Goal: Task Accomplishment & Management: Manage account settings

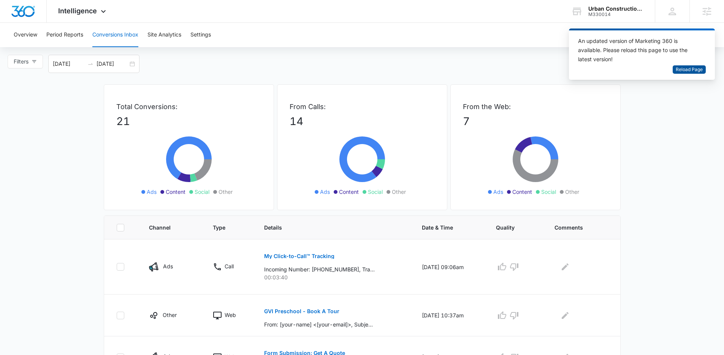
click at [691, 66] on span "Reload Page" at bounding box center [689, 69] width 27 height 7
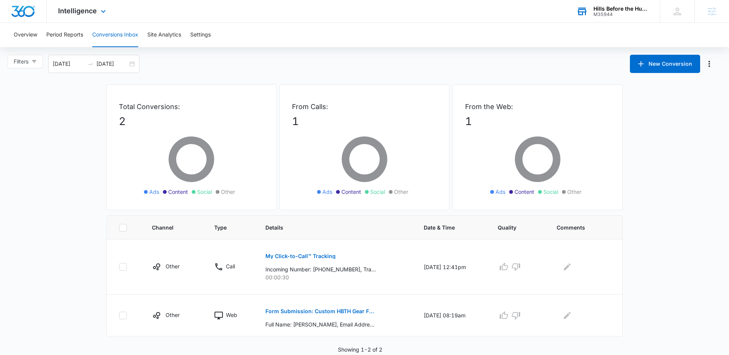
click at [636, 6] on div "Hills Before the Hustle" at bounding box center [621, 9] width 55 height 6
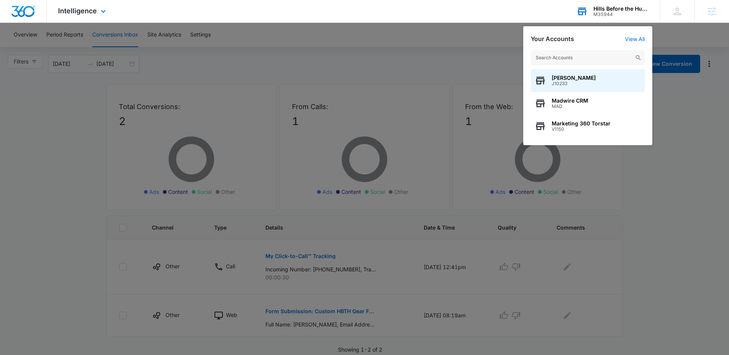
click at [581, 59] on input "text" at bounding box center [588, 57] width 114 height 15
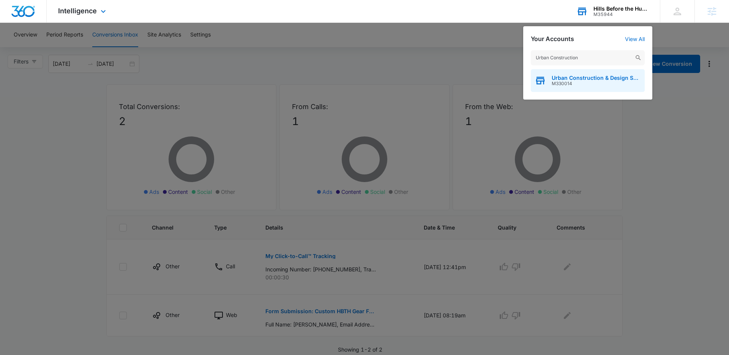
type input "Urban Construction"
click at [573, 76] on span "Urban Construction & Design Solutions" at bounding box center [596, 78] width 89 height 6
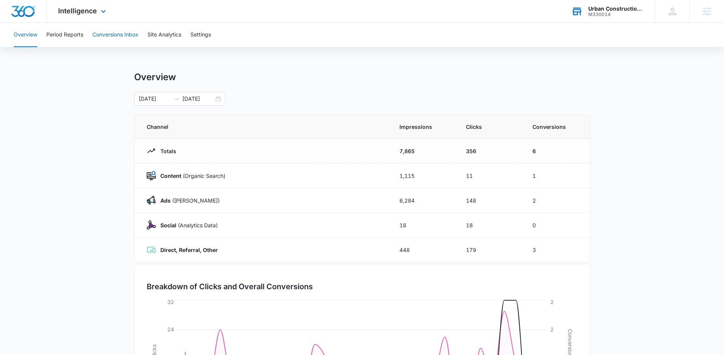
click at [128, 37] on button "Conversions Inbox" at bounding box center [115, 35] width 46 height 24
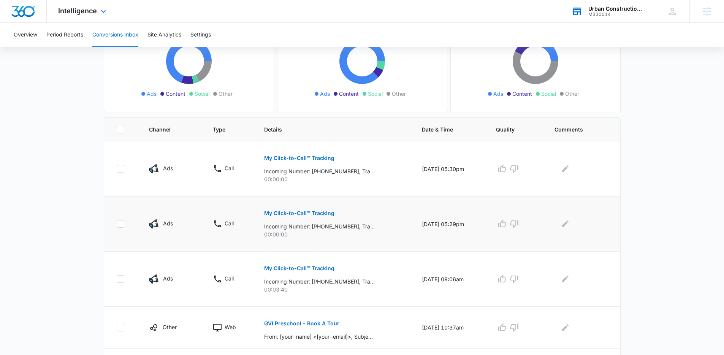
scroll to position [102, 0]
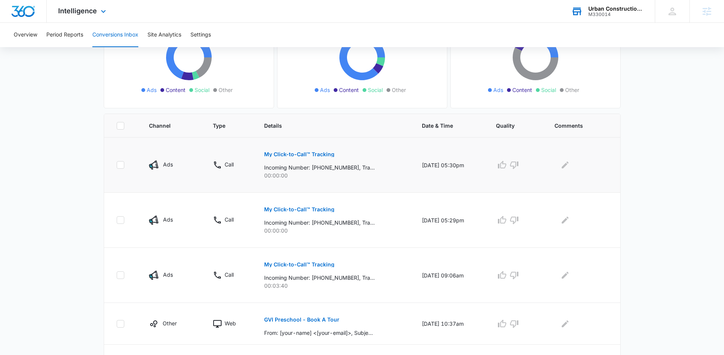
click at [303, 155] on p "My Click-to-Call™ Tracking" at bounding box center [299, 154] width 70 height 5
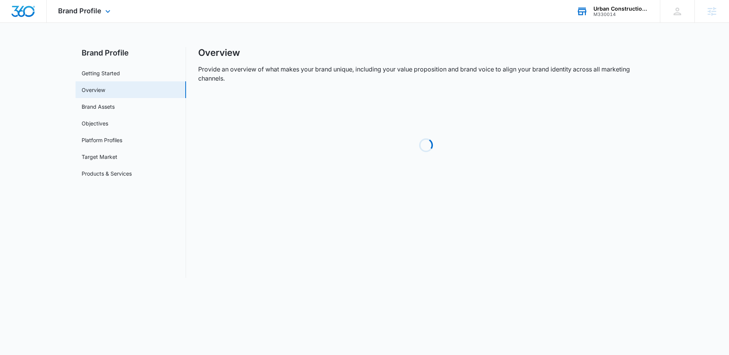
click at [591, 17] on div "Urban Construction & Design Solutions M330014 Your Accounts View All" at bounding box center [612, 11] width 95 height 22
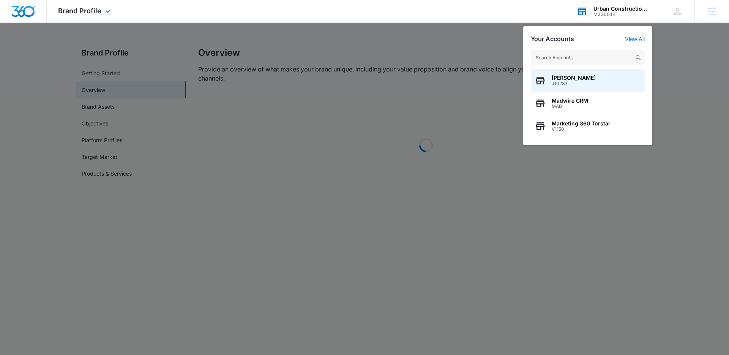
click at [576, 57] on input "text" at bounding box center [588, 57] width 114 height 15
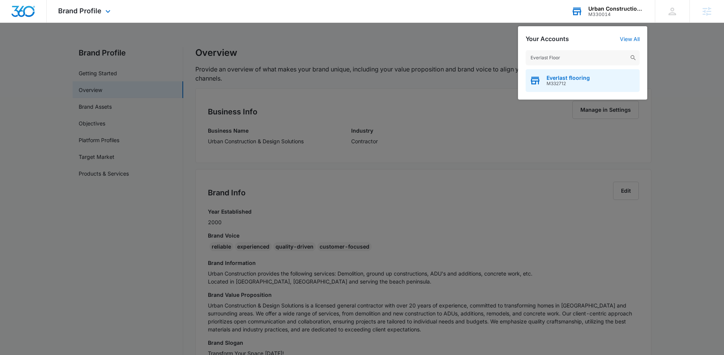
type input "Everlast Floor"
click at [573, 77] on span "Everlast flooring" at bounding box center [567, 78] width 43 height 6
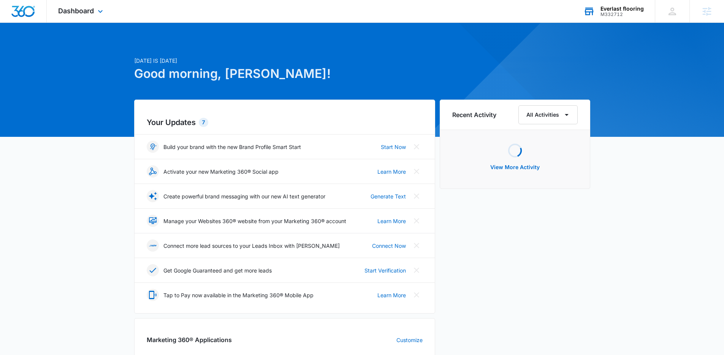
click at [56, 5] on div "Dashboard Apps Reputation Websites Forms CRM Email Social Shop Payments POS Con…" at bounding box center [82, 11] width 70 height 22
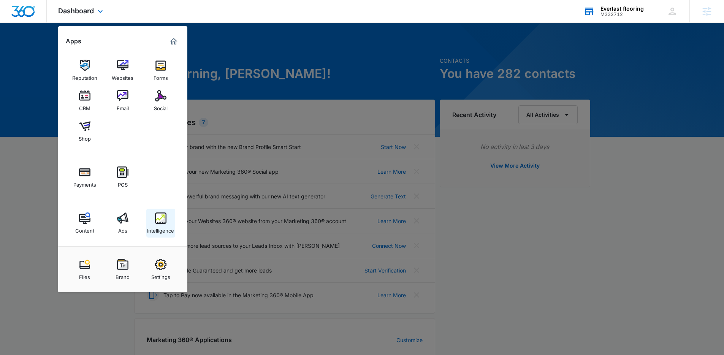
click at [162, 223] on img at bounding box center [160, 217] width 11 height 11
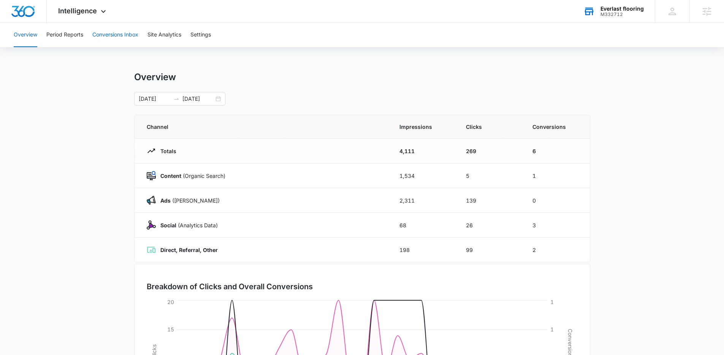
click at [117, 38] on button "Conversions Inbox" at bounding box center [115, 35] width 46 height 24
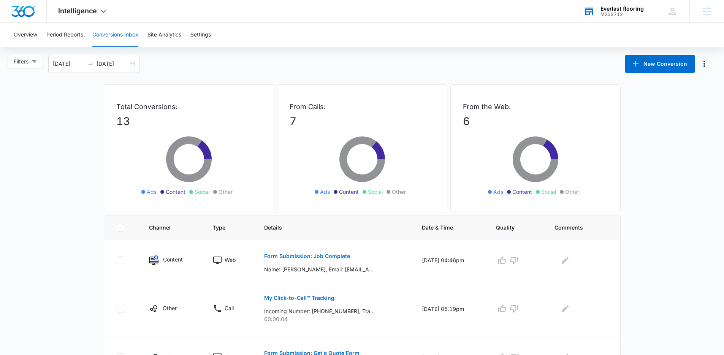
click at [107, 16] on div "Intelligence Apps Reputation Websites Forms CRM Email Social Shop Payments POS …" at bounding box center [83, 11] width 73 height 22
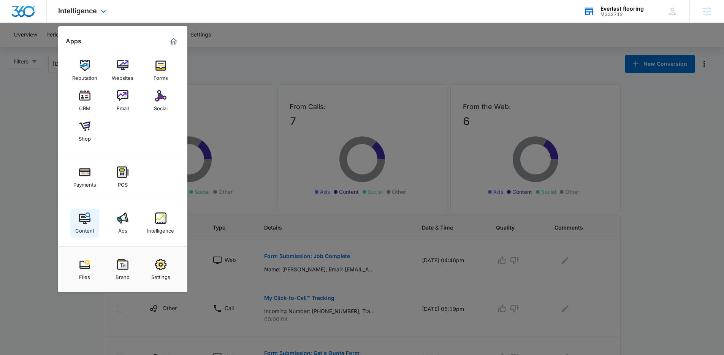
drag, startPoint x: 126, startPoint y: 225, endPoint x: 82, endPoint y: 224, distance: 43.7
click at [270, 94] on div at bounding box center [362, 177] width 724 height 355
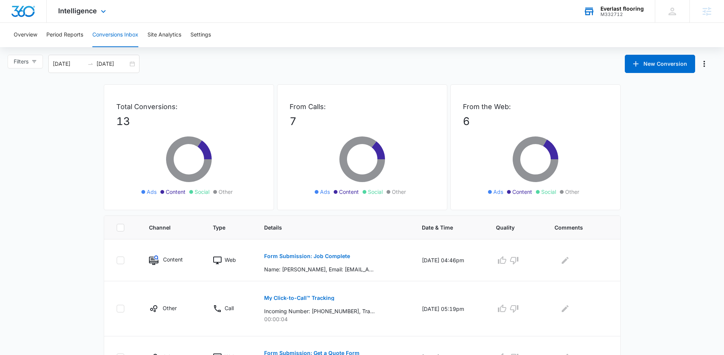
click at [66, 16] on div "Intelligence Apps Reputation Websites Forms CRM Email Social Shop Payments POS …" at bounding box center [83, 11] width 73 height 22
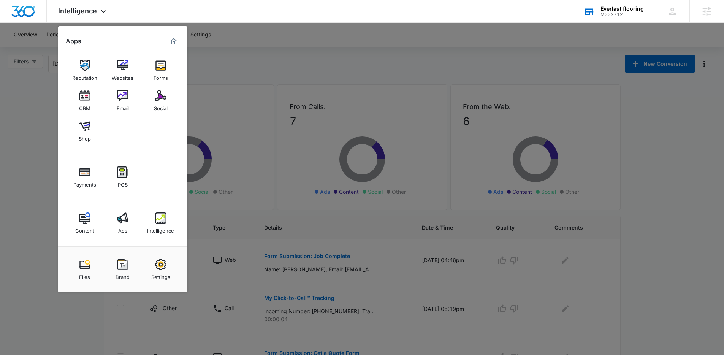
drag, startPoint x: 312, startPoint y: 140, endPoint x: 307, endPoint y: 138, distance: 5.3
click at [312, 140] on div at bounding box center [362, 177] width 724 height 355
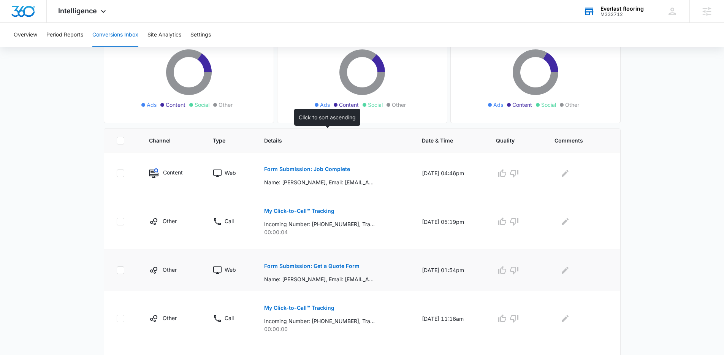
scroll to position [199, 0]
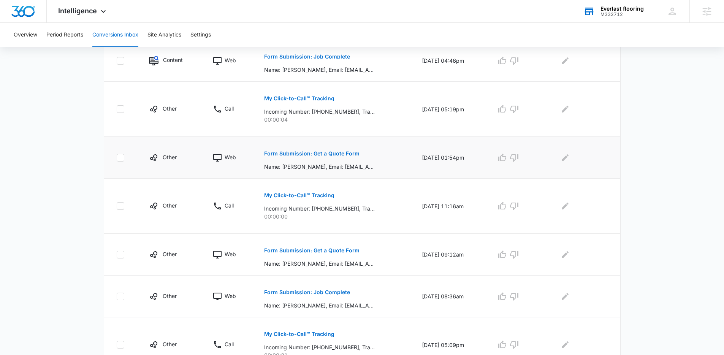
click at [336, 153] on p "Form Submission: Get a Quote Form" at bounding box center [311, 153] width 95 height 5
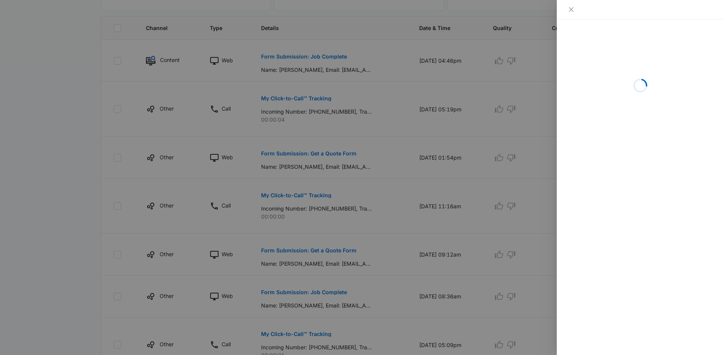
click at [392, 157] on div at bounding box center [362, 177] width 724 height 355
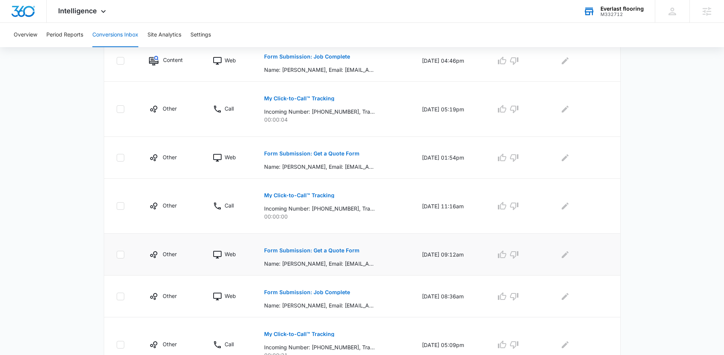
click at [335, 249] on p "Form Submission: Get a Quote Form" at bounding box center [311, 250] width 95 height 5
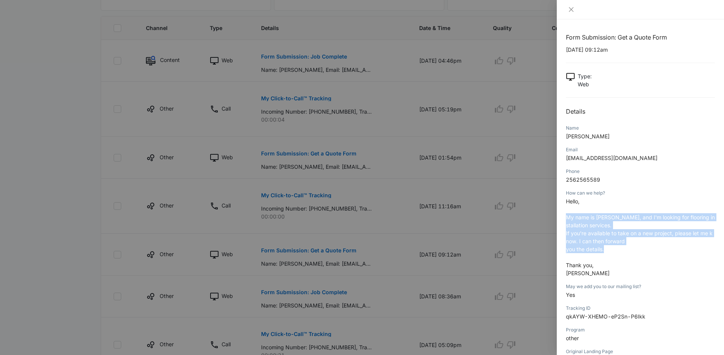
drag, startPoint x: 565, startPoint y: 217, endPoint x: 639, endPoint y: 246, distance: 79.7
click at [639, 246] on p "Hello, My name is Fabio Pirro, and I'm looking for flooring installation servic…" at bounding box center [640, 237] width 149 height 80
drag, startPoint x: 639, startPoint y: 246, endPoint x: 627, endPoint y: 241, distance: 12.3
click at [627, 241] on p "Hello, My name is Fabio Pirro, and I'm looking for flooring installation servic…" at bounding box center [640, 237] width 149 height 80
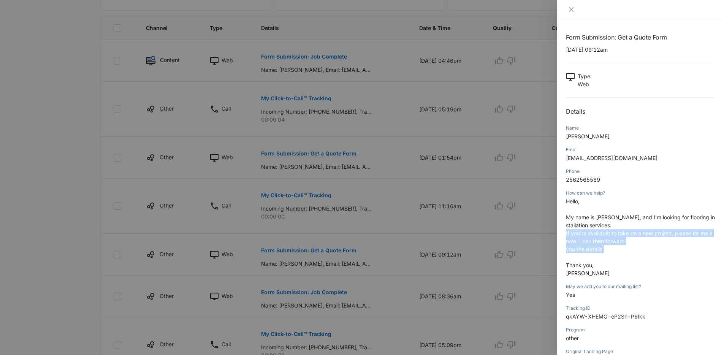
click at [627, 241] on span "If you're available to take on a new project, please let me know. I can then fo…" at bounding box center [639, 237] width 147 height 14
click at [606, 225] on p "Hello, My name is Fabio Pirro, and I'm looking for flooring installation servic…" at bounding box center [640, 237] width 149 height 80
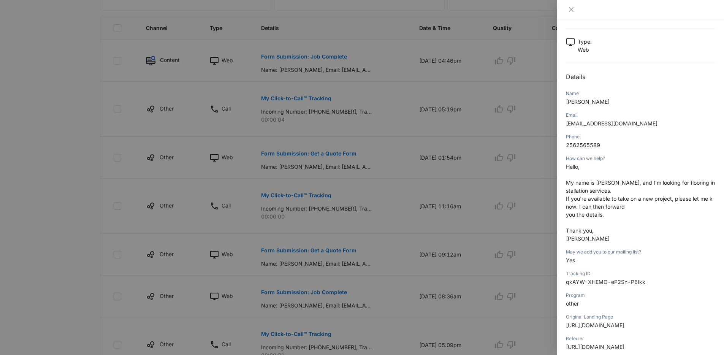
scroll to position [41, 0]
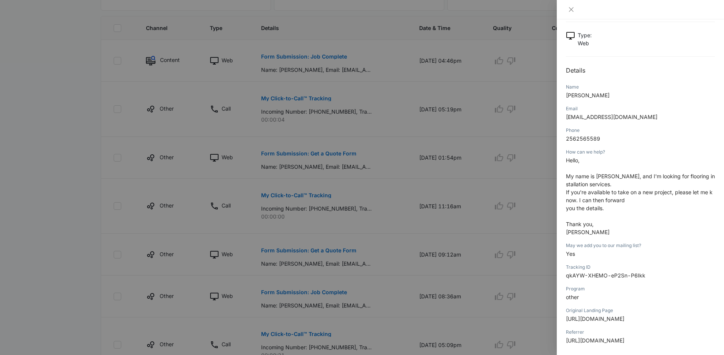
click at [604, 183] on p "Hello, My name is Fabio Pirro, and I'm looking for flooring installation servic…" at bounding box center [640, 196] width 149 height 80
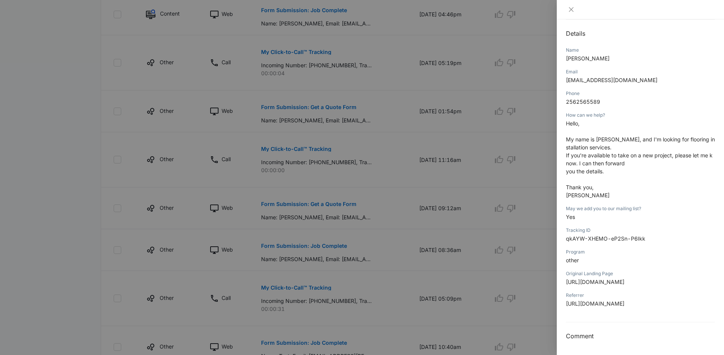
scroll to position [233, 0]
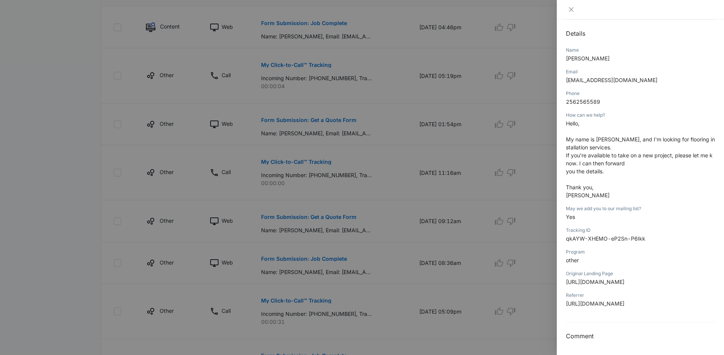
drag, startPoint x: 331, startPoint y: 268, endPoint x: 320, endPoint y: 266, distance: 11.6
click at [332, 268] on div at bounding box center [362, 177] width 724 height 355
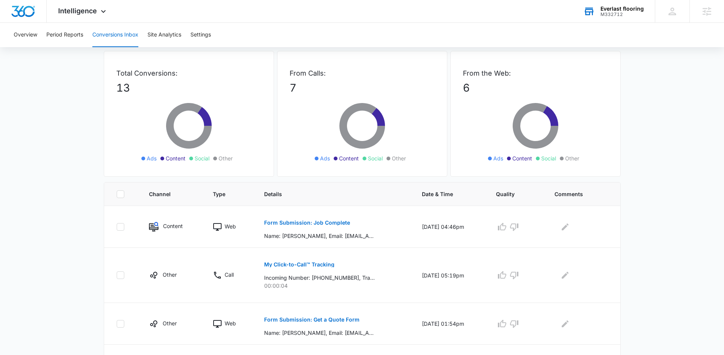
scroll to position [0, 0]
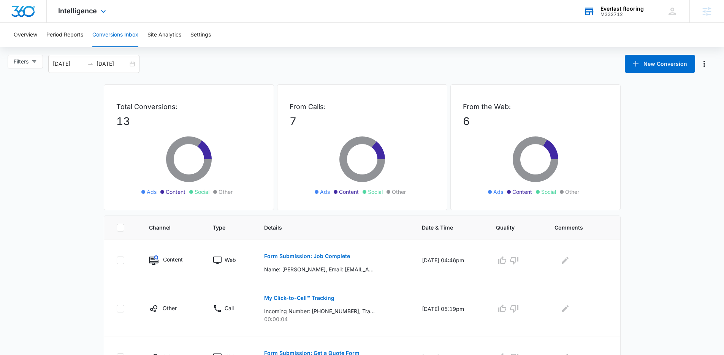
click at [511, 22] on div "Intelligence Apps Reputation Websites Forms CRM Email Social Shop Payments POS …" at bounding box center [362, 11] width 724 height 23
click at [526, 40] on div "Overview Period Reports Conversions Inbox Site Analytics Settings" at bounding box center [362, 35] width 706 height 24
click at [467, 57] on div "Filters 08/10/2025 09/09/2025 New Conversion" at bounding box center [362, 64] width 724 height 18
click at [508, 38] on div "Overview Period Reports Conversions Inbox Site Analytics Settings" at bounding box center [362, 35] width 706 height 24
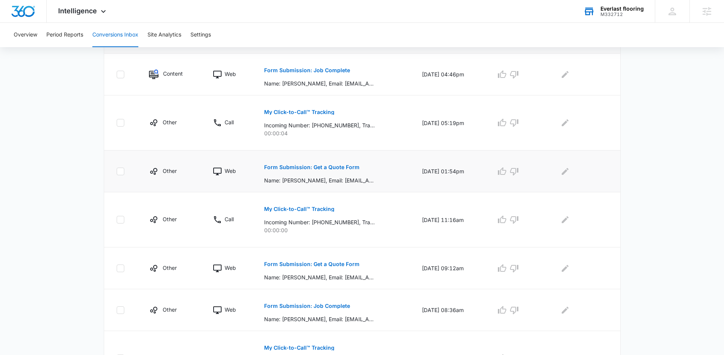
scroll to position [181, 0]
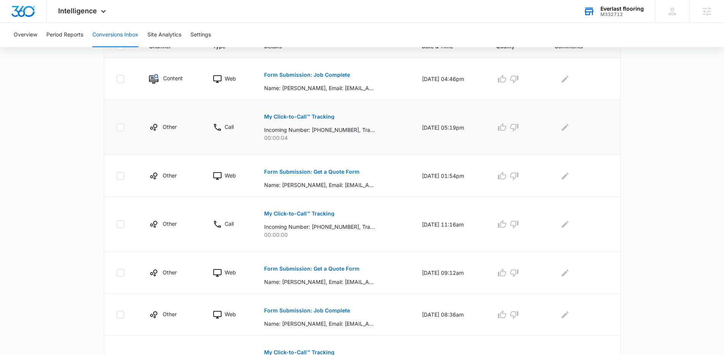
click at [306, 116] on p "My Click-to-Call™ Tracking" at bounding box center [299, 116] width 70 height 5
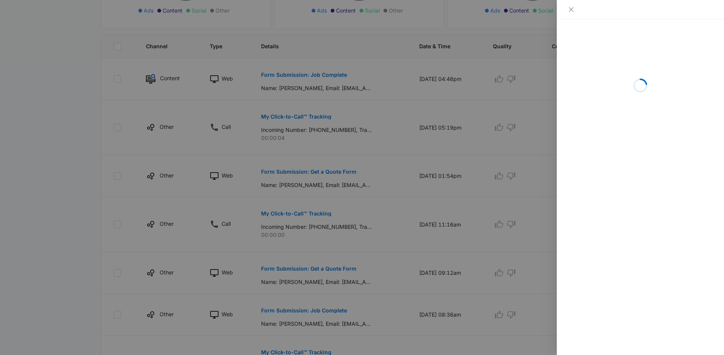
drag, startPoint x: 413, startPoint y: 188, endPoint x: 554, endPoint y: 209, distance: 143.4
click at [416, 188] on div at bounding box center [362, 177] width 724 height 355
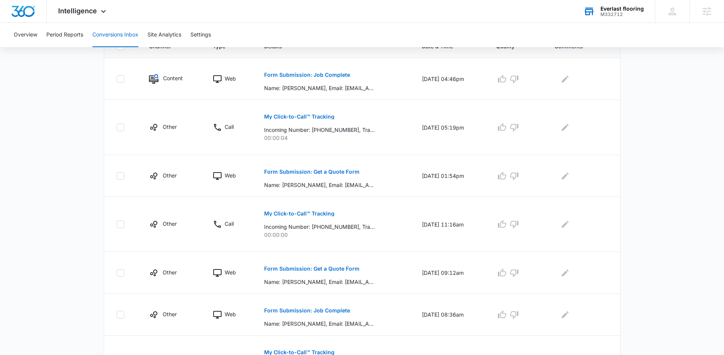
click at [670, 194] on main "Filters 08/10/2025 09/09/2025 New Conversion Total Conversions: 13 Ads Content …" at bounding box center [362, 219] width 724 height 693
click at [641, 174] on main "Filters 08/10/2025 09/09/2025 New Conversion Total Conversions: 13 Ads Content …" at bounding box center [362, 219] width 724 height 693
click at [30, 77] on main "Filters 08/10/2025 09/09/2025 New Conversion Total Conversions: 13 Ads Content …" at bounding box center [362, 219] width 724 height 693
click at [424, 9] on div "Intelligence Apps Reputation Websites Forms CRM Email Social Shop Payments POS …" at bounding box center [362, 11] width 724 height 23
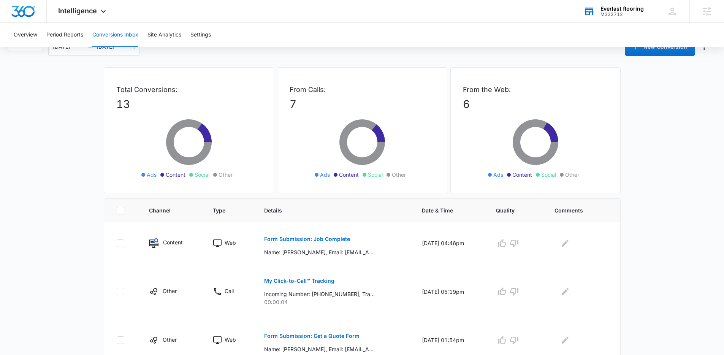
scroll to position [0, 0]
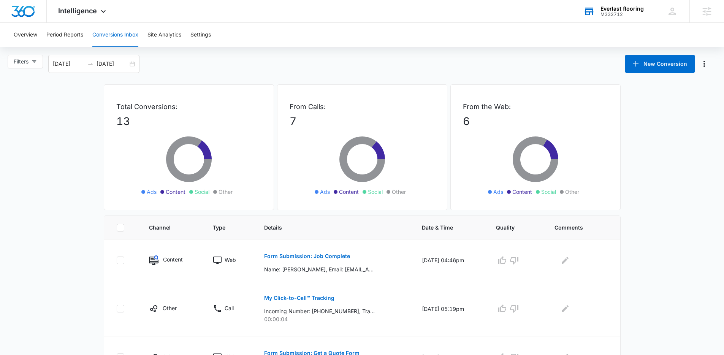
drag, startPoint x: 73, startPoint y: 95, endPoint x: 286, endPoint y: 203, distance: 238.2
click at [286, 203] on div "From Calls: 7 Ads Content Social Other" at bounding box center [362, 147] width 170 height 126
drag, startPoint x: 275, startPoint y: 202, endPoint x: 100, endPoint y: 106, distance: 199.4
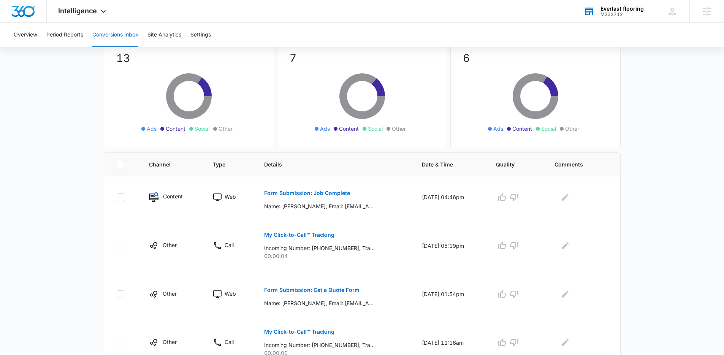
scroll to position [64, 0]
click at [160, 16] on div "Intelligence Apps Reputation Websites Forms CRM Email Social Shop Payments POS …" at bounding box center [362, 11] width 724 height 23
click at [91, 17] on div "Intelligence Apps Reputation Websites Forms CRM Email Social Shop Payments POS …" at bounding box center [83, 11] width 73 height 22
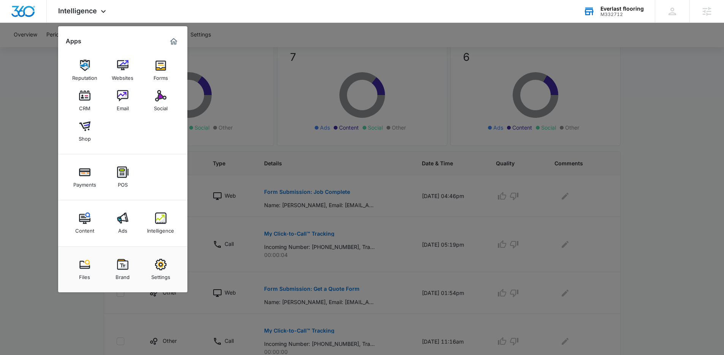
drag, startPoint x: 279, startPoint y: 96, endPoint x: 220, endPoint y: 25, distance: 92.8
click at [278, 95] on div at bounding box center [362, 177] width 724 height 355
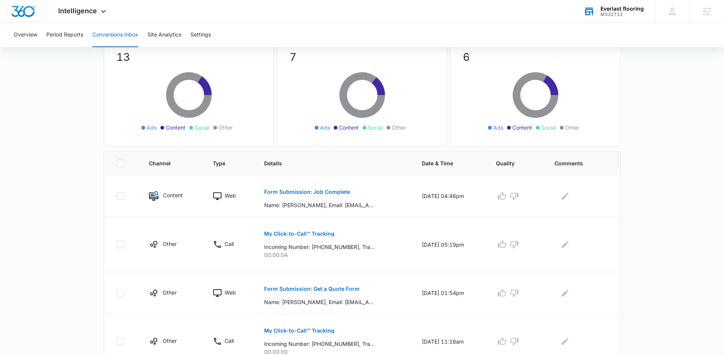
scroll to position [0, 0]
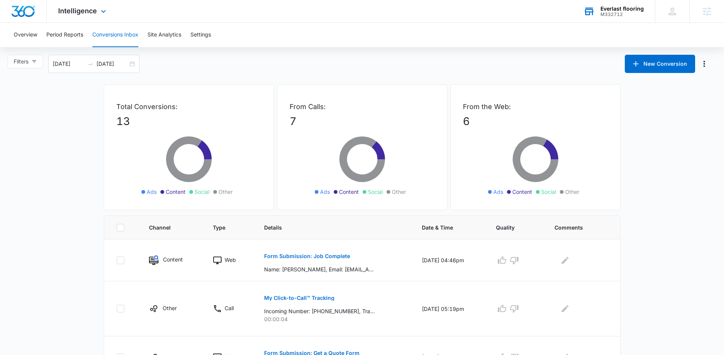
click at [75, 5] on div "Intelligence Apps Reputation Websites Forms CRM Email Social Shop Payments POS …" at bounding box center [83, 11] width 73 height 22
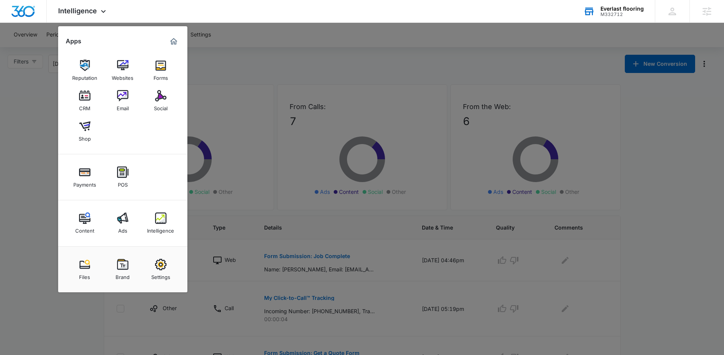
click at [227, 67] on div at bounding box center [362, 177] width 724 height 355
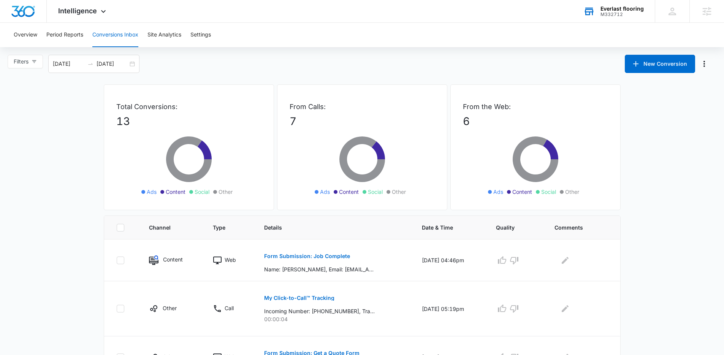
click at [255, 59] on div "Filters 08/10/2025 09/09/2025 New Conversion" at bounding box center [362, 64] width 724 height 18
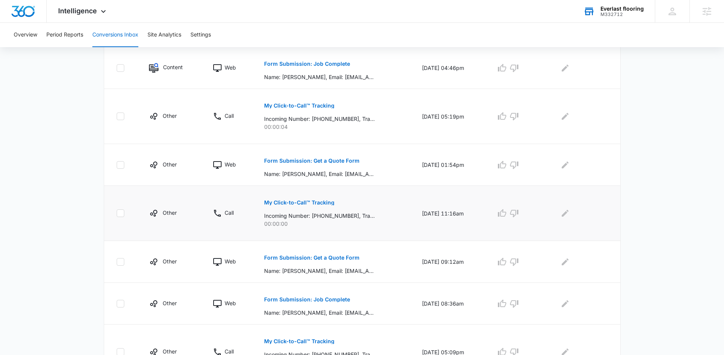
scroll to position [218, 0]
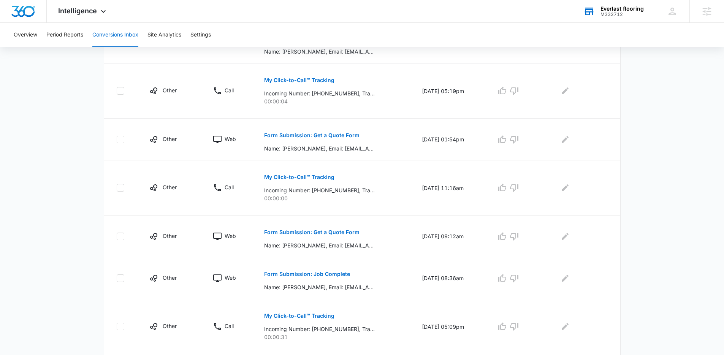
click at [34, 105] on main "Filters 08/10/2025 09/09/2025 New Conversion Total Conversions: 13 Ads Content …" at bounding box center [362, 183] width 724 height 693
click at [97, 90] on div "Total Conversions: 13 Ads Content Social Other From Calls: 7 Ads Content Social…" at bounding box center [362, 198] width 532 height 663
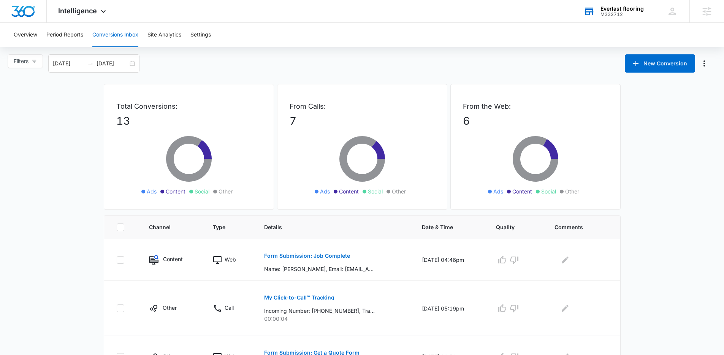
scroll to position [0, 0]
click at [283, 47] on div "Overview Period Reports Conversions Inbox Site Analytics Settings" at bounding box center [362, 35] width 706 height 24
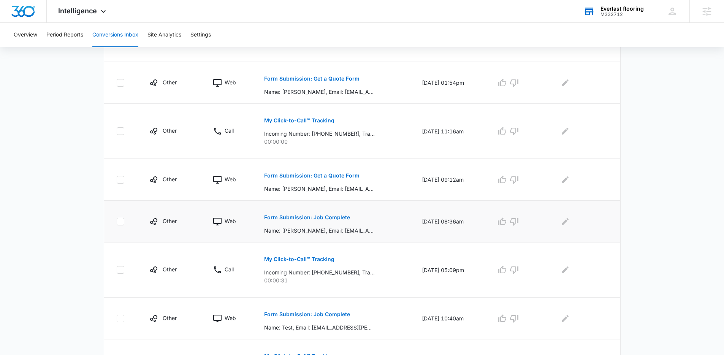
scroll to position [275, 0]
click at [310, 174] on p "Form Submission: Get a Quote Form" at bounding box center [311, 174] width 95 height 5
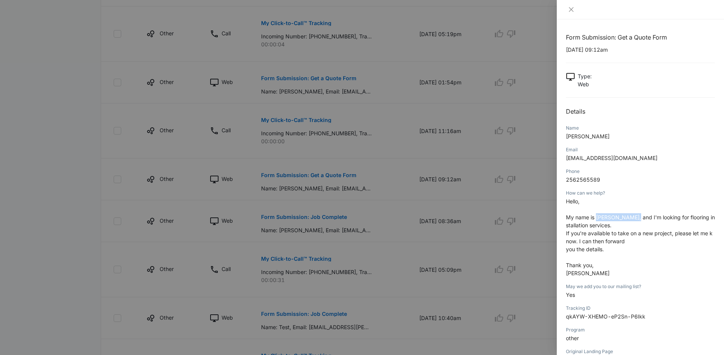
drag, startPoint x: 597, startPoint y: 217, endPoint x: 630, endPoint y: 220, distance: 33.3
click at [630, 220] on p "Hello, My name is Fabio Pirro, and I'm looking for flooring installation servic…" at bounding box center [640, 237] width 149 height 80
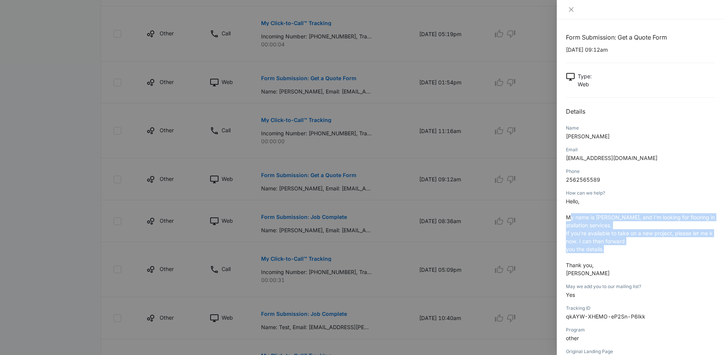
drag, startPoint x: 571, startPoint y: 218, endPoint x: 631, endPoint y: 251, distance: 68.9
click at [631, 251] on p "Hello, My name is Fabio Pirro, and I'm looking for flooring installation servic…" at bounding box center [640, 237] width 149 height 80
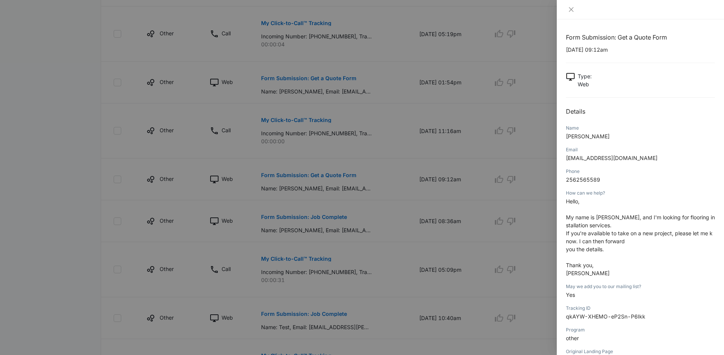
click at [427, 168] on div at bounding box center [362, 177] width 724 height 355
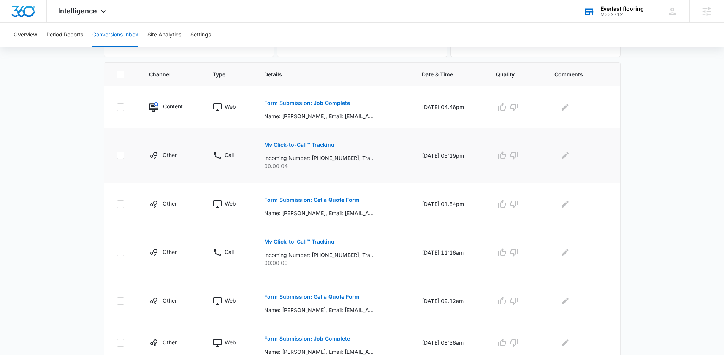
scroll to position [152, 0]
click at [310, 203] on p "Form Submission: Get a Quote Form" at bounding box center [311, 200] width 95 height 5
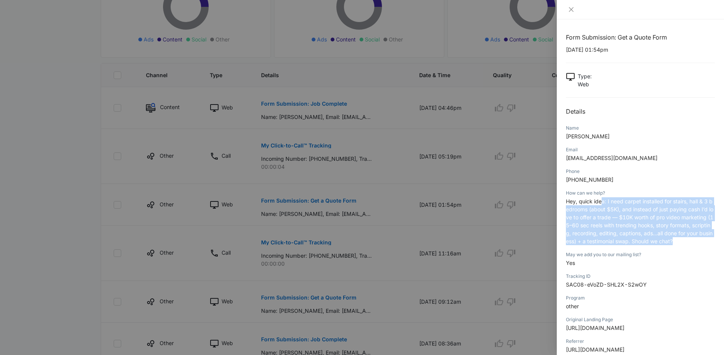
drag, startPoint x: 601, startPoint y: 205, endPoint x: 704, endPoint y: 244, distance: 109.9
click at [705, 246] on div "How can we help? Hey, quick idea: I need carpet installed for stairs, hall & 3 …" at bounding box center [640, 220] width 149 height 62
click at [704, 243] on p "Hey, quick idea: I need carpet installed for stairs, hall & 3 bedrooms (about $…" at bounding box center [640, 221] width 149 height 48
drag, startPoint x: 699, startPoint y: 242, endPoint x: 562, endPoint y: 204, distance: 142.2
click at [562, 204] on div "Form Submission: Get a Quote Form 08/28/2025 at 01:54pm Type : Web Details Name…" at bounding box center [640, 186] width 167 height 335
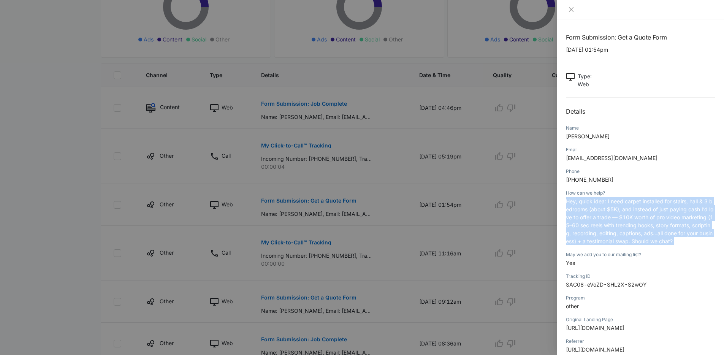
click at [562, 204] on div "Form Submission: Get a Quote Form 08/28/2025 at 01:54pm Type : Web Details Name…" at bounding box center [640, 186] width 167 height 335
drag, startPoint x: 565, startPoint y: 203, endPoint x: 698, endPoint y: 246, distance: 139.9
click at [696, 248] on div "How can we help? Hey, quick idea: I need carpet installed for stairs, hall & 3 …" at bounding box center [640, 220] width 149 height 62
click at [698, 246] on div "How can we help? Hey, quick idea: I need carpet installed for stairs, hall & 3 …" at bounding box center [640, 220] width 149 height 62
drag, startPoint x: 699, startPoint y: 244, endPoint x: 557, endPoint y: 197, distance: 149.2
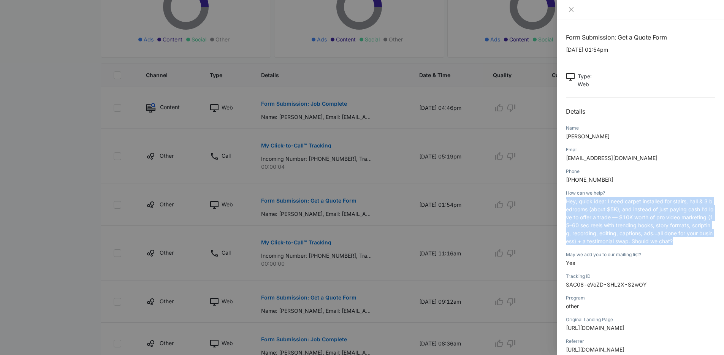
click at [557, 197] on div "Form Submission: Get a Quote Form 08/28/2025 at 01:54pm Type : Web Details Name…" at bounding box center [640, 186] width 167 height 335
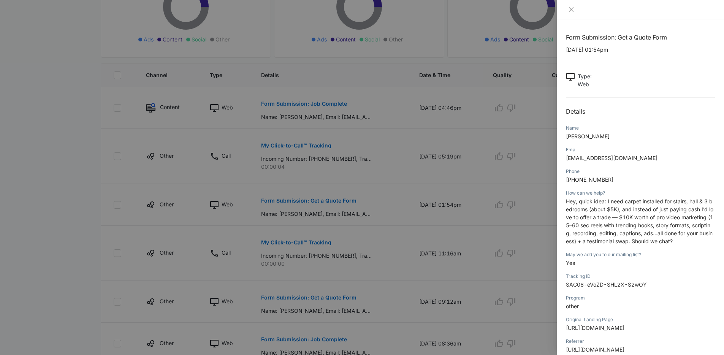
click at [562, 196] on div "Form Submission: Get a Quote Form 08/28/2025 at 01:54pm Type : Web Details Name…" at bounding box center [640, 186] width 167 height 335
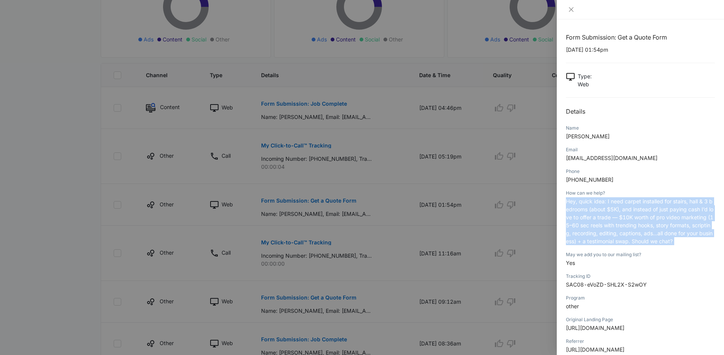
drag, startPoint x: 562, startPoint y: 196, endPoint x: 715, endPoint y: 250, distance: 162.8
click at [716, 250] on div "Form Submission: Get a Quote Form 08/28/2025 at 01:54pm Type : Web Details Name…" at bounding box center [640, 186] width 167 height 335
click at [715, 250] on div "Form Submission: Get a Quote Form 08/28/2025 at 01:54pm Type : Web Details Name…" at bounding box center [640, 186] width 167 height 335
drag, startPoint x: 557, startPoint y: 199, endPoint x: 700, endPoint y: 242, distance: 149.5
click at [700, 242] on div "Form Submission: Get a Quote Form 08/28/2025 at 01:54pm Type : Web Details Name…" at bounding box center [640, 186] width 167 height 335
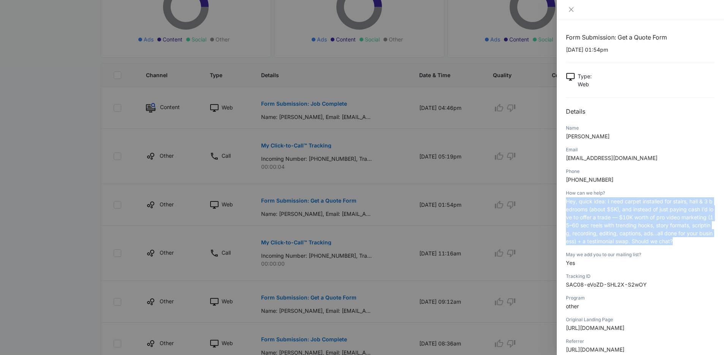
click at [700, 242] on p "Hey, quick idea: I need carpet installed for stairs, hall & 3 bedrooms (about $…" at bounding box center [640, 221] width 149 height 48
drag, startPoint x: 695, startPoint y: 241, endPoint x: 567, endPoint y: 190, distance: 138.1
click at [567, 190] on div "How can we help? Hey, quick idea: I need carpet installed for stairs, hall & 3 …" at bounding box center [640, 220] width 149 height 62
click at [567, 190] on div "How can we help?" at bounding box center [640, 193] width 149 height 7
drag, startPoint x: 561, startPoint y: 195, endPoint x: 707, endPoint y: 245, distance: 154.5
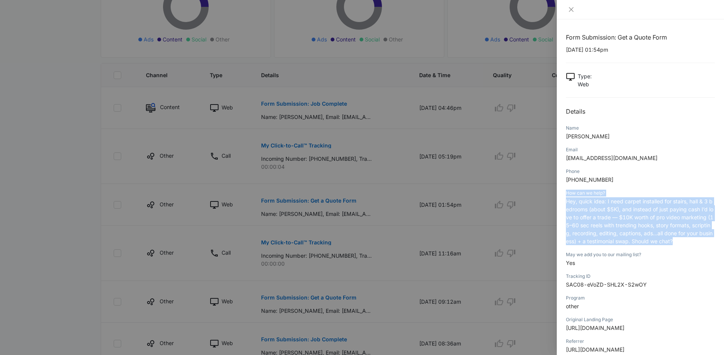
click at [707, 245] on div "Form Submission: Get a Quote Form 08/28/2025 at 01:54pm Type : Web Details Name…" at bounding box center [640, 186] width 167 height 335
click at [707, 245] on div "How can we help? Hey, quick idea: I need carpet installed for stairs, hall & 3 …" at bounding box center [640, 220] width 149 height 62
drag, startPoint x: 707, startPoint y: 244, endPoint x: 564, endPoint y: 203, distance: 148.8
click at [564, 203] on div "Form Submission: Get a Quote Form 08/28/2025 at 01:54pm Type : Web Details Name…" at bounding box center [640, 186] width 167 height 335
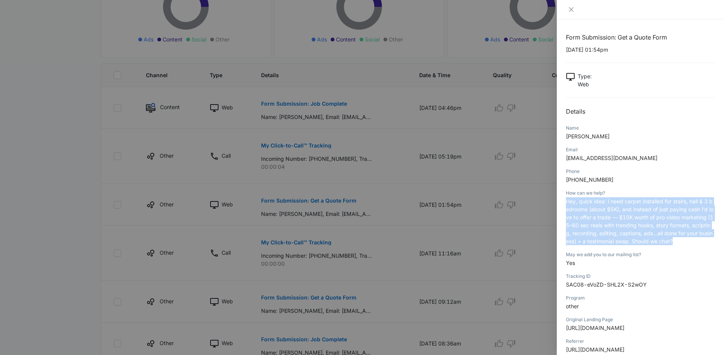
drag, startPoint x: 564, startPoint y: 203, endPoint x: 704, endPoint y: 242, distance: 145.6
click at [704, 242] on div "Form Submission: Get a Quote Form 08/28/2025 at 01:54pm Type : Web Details Name…" at bounding box center [640, 186] width 167 height 335
click at [704, 242] on p "Hey, quick idea: I need carpet installed for stairs, hall & 3 bedrooms (about $…" at bounding box center [640, 221] width 149 height 48
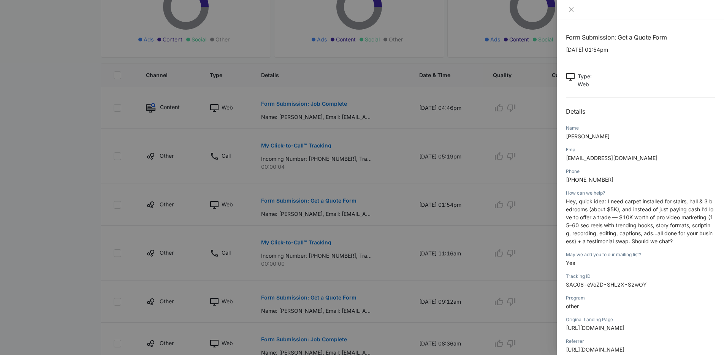
click at [367, 212] on div at bounding box center [362, 177] width 724 height 355
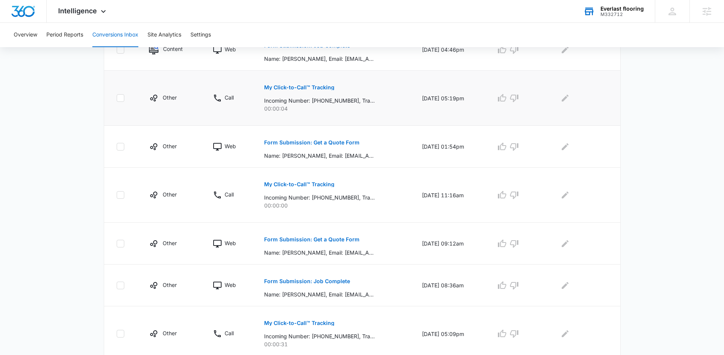
scroll to position [203, 0]
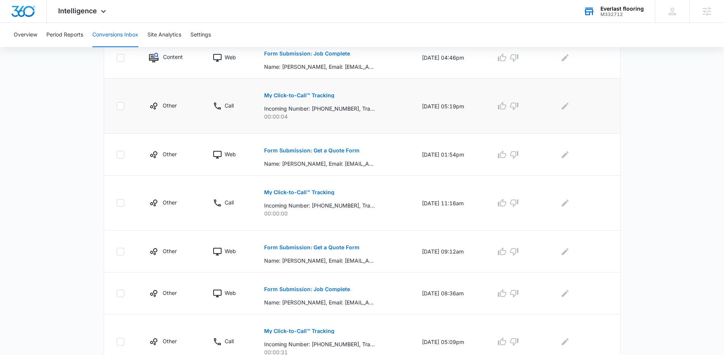
click at [313, 100] on button "My Click-to-Call™ Tracking" at bounding box center [299, 95] width 70 height 18
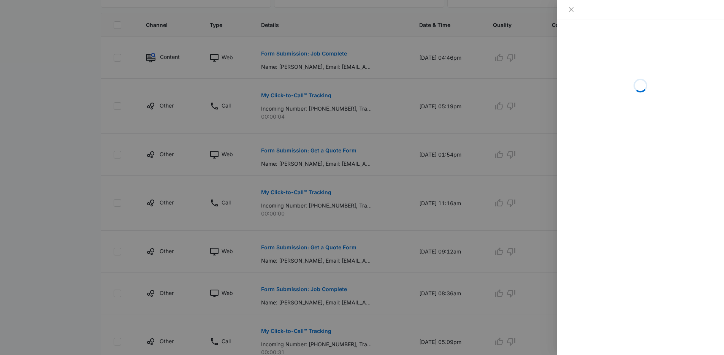
click at [302, 111] on div at bounding box center [362, 177] width 724 height 355
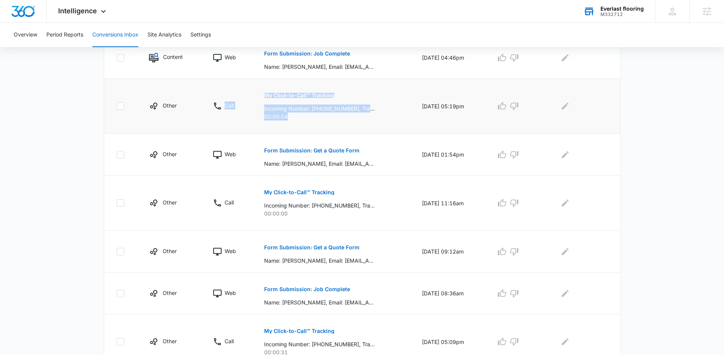
drag, startPoint x: 291, startPoint y: 119, endPoint x: 247, endPoint y: 98, distance: 49.3
click at [247, 98] on tr "Other Call My Click-to-Call™ Tracking Incoming Number: +17028253840, Tracking N…" at bounding box center [362, 106] width 516 height 55
click at [247, 98] on td "Call" at bounding box center [229, 106] width 51 height 55
drag, startPoint x: 232, startPoint y: 94, endPoint x: 299, endPoint y: 120, distance: 71.9
click at [299, 120] on tr "Other Call My Click-to-Call™ Tracking Incoming Number: +17028253840, Tracking N…" at bounding box center [362, 106] width 516 height 55
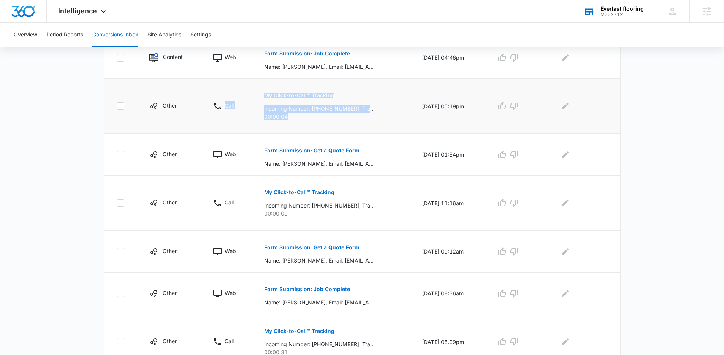
click at [299, 120] on p "00:00:04" at bounding box center [333, 116] width 139 height 8
click at [305, 120] on p "00:00:04" at bounding box center [333, 116] width 139 height 8
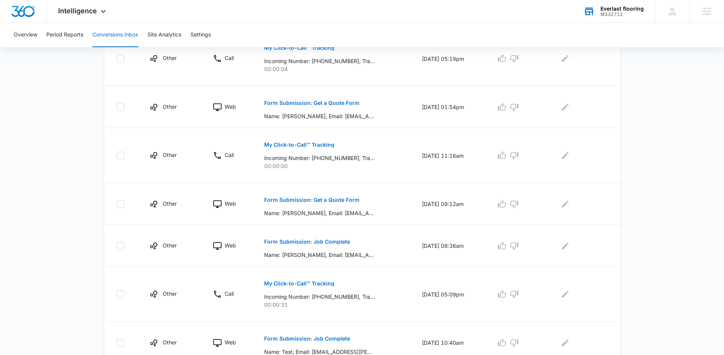
scroll to position [392, 0]
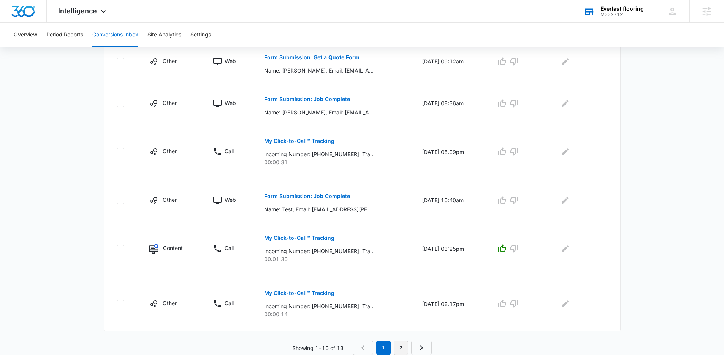
click at [402, 346] on link "2" at bounding box center [401, 347] width 14 height 14
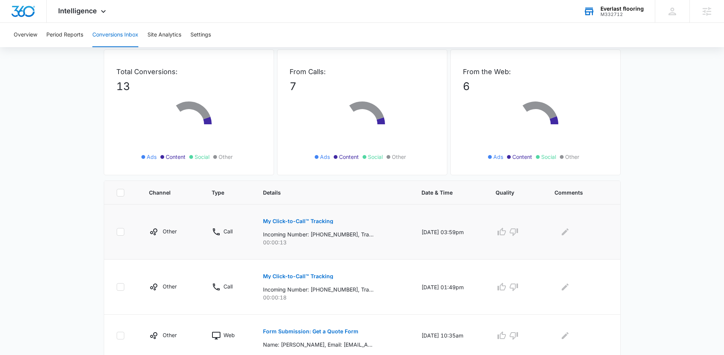
scroll to position [60, 0]
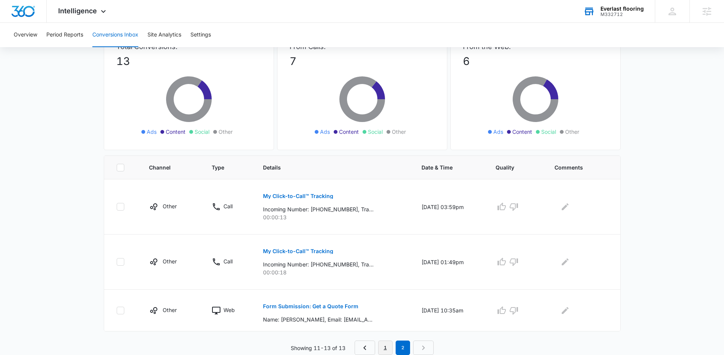
click at [388, 347] on link "1" at bounding box center [385, 347] width 14 height 14
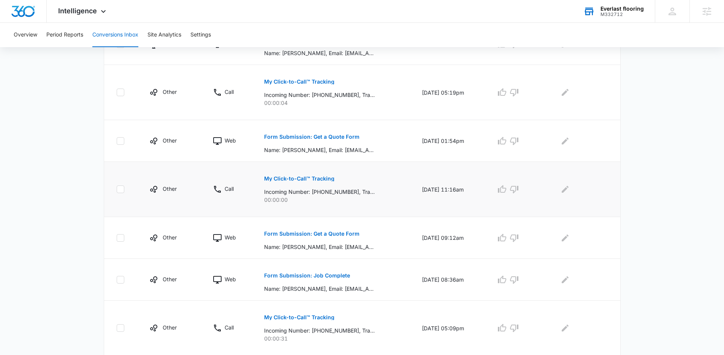
scroll to position [226, 0]
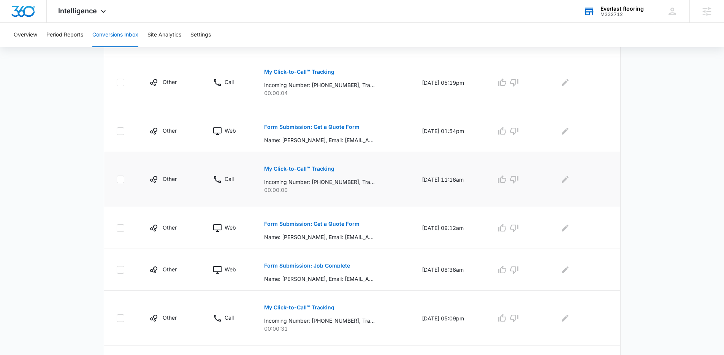
click at [336, 183] on p "Incoming Number: +17028327333, Tracking Number: +17023440263, Ring To: +1702559…" at bounding box center [319, 182] width 111 height 8
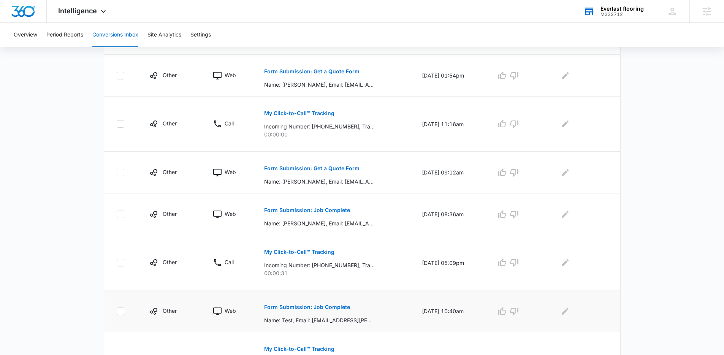
scroll to position [275, 0]
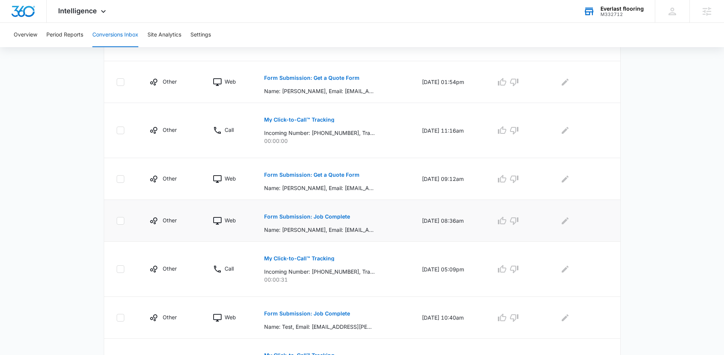
drag, startPoint x: 366, startPoint y: 231, endPoint x: 362, endPoint y: 231, distance: 4.2
click at [362, 231] on p "Name: charles lange, Email: xx4klc@aol.com, Phone: 7023750390, Address: 937 blu…" at bounding box center [319, 230] width 111 height 8
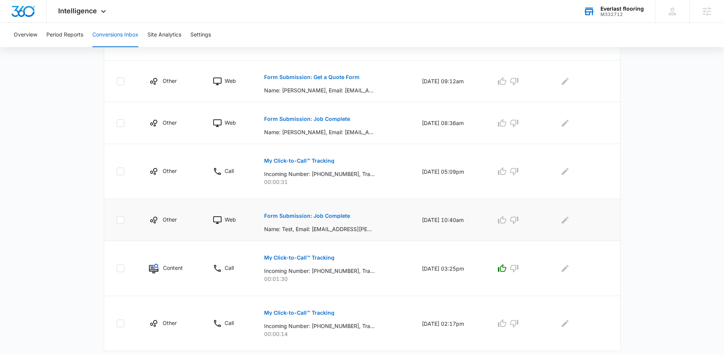
scroll to position [372, 0]
drag, startPoint x: 337, startPoint y: 271, endPoint x: 354, endPoint y: 276, distance: 18.2
click at [355, 277] on div "My Click-to-Call™ Tracking Incoming Number: +17025242734, Tracking Number: +170…" at bounding box center [333, 266] width 139 height 34
click at [353, 275] on p "Incoming Number: +17025242734, Tracking Number: +17023238256, Ring To: +1702559…" at bounding box center [319, 271] width 111 height 8
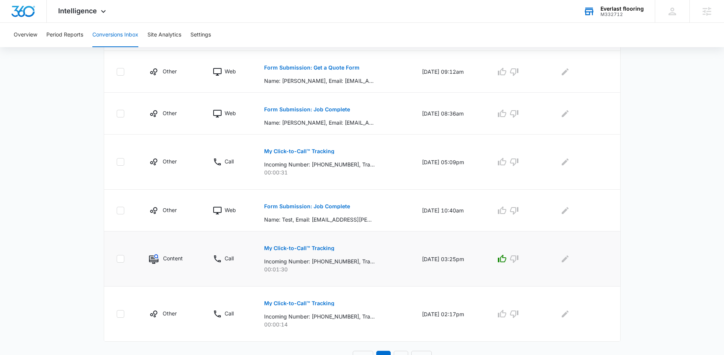
scroll to position [392, 0]
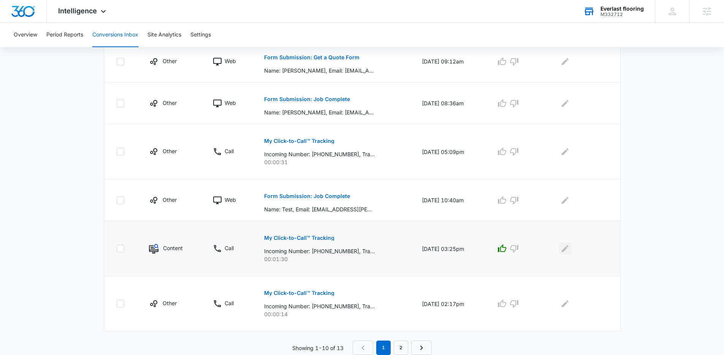
click at [570, 245] on icon "Edit Comments" at bounding box center [564, 248] width 9 height 9
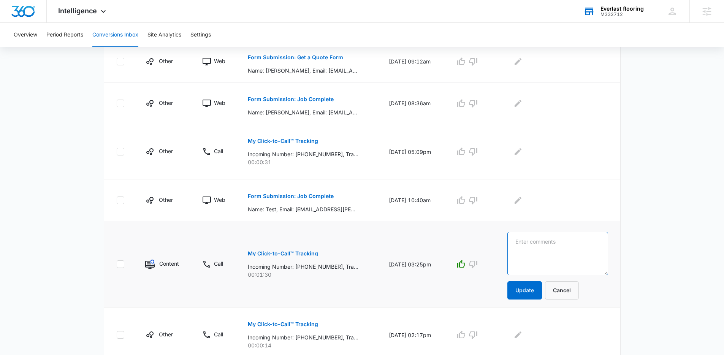
click at [543, 241] on textarea at bounding box center [557, 253] width 101 height 43
type textarea "Scheduled work"
click at [525, 288] on button "Update" at bounding box center [524, 290] width 35 height 18
click at [541, 288] on button "Update" at bounding box center [524, 290] width 35 height 18
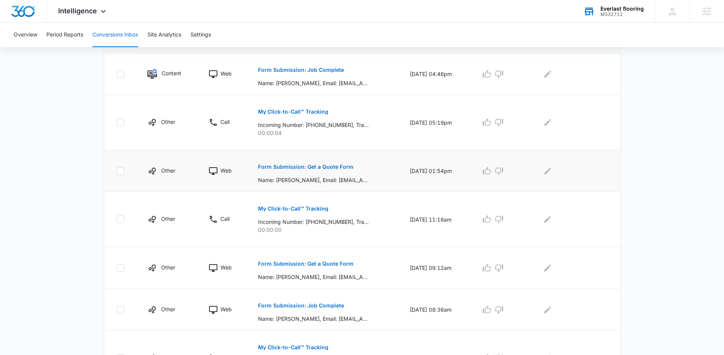
scroll to position [161, 0]
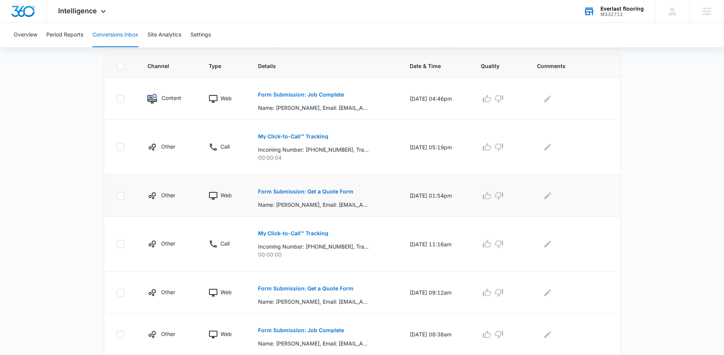
click at [311, 188] on button "Form Submission: Get a Quote Form" at bounding box center [305, 191] width 95 height 18
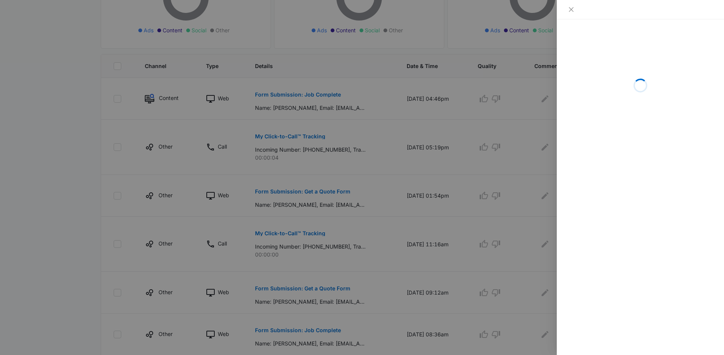
click at [308, 188] on div at bounding box center [362, 177] width 724 height 355
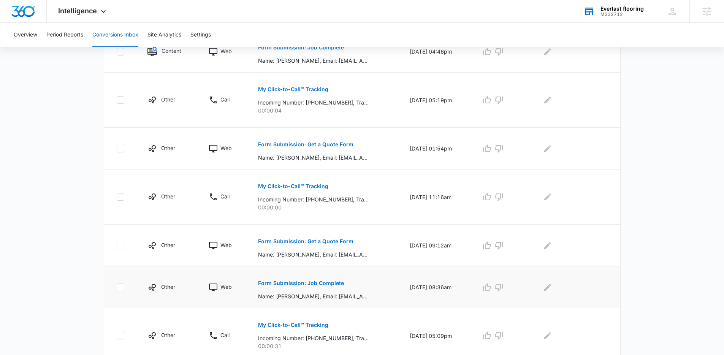
scroll to position [216, 0]
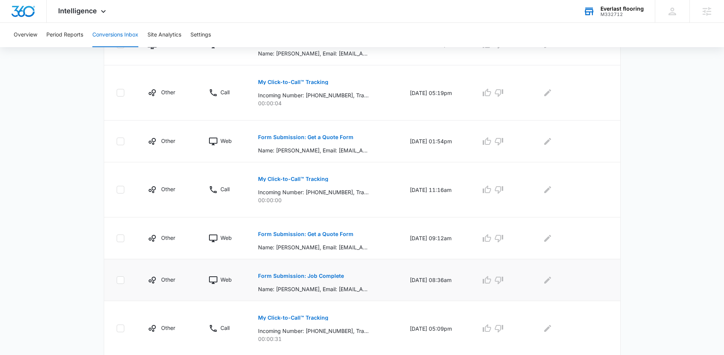
click at [362, 281] on div "Form Submission: Job Complete Name: charles lange, Email: xx4klc@aol.com, Phone…" at bounding box center [324, 280] width 133 height 26
drag, startPoint x: 357, startPoint y: 291, endPoint x: 238, endPoint y: 285, distance: 118.7
click at [238, 285] on tr "Other Web Form Submission: Job Complete Name: charles lange, Email: xx4klc@aol.…" at bounding box center [362, 280] width 516 height 42
click at [238, 285] on td "Web" at bounding box center [223, 280] width 49 height 42
drag, startPoint x: 240, startPoint y: 283, endPoint x: 382, endPoint y: 301, distance: 143.3
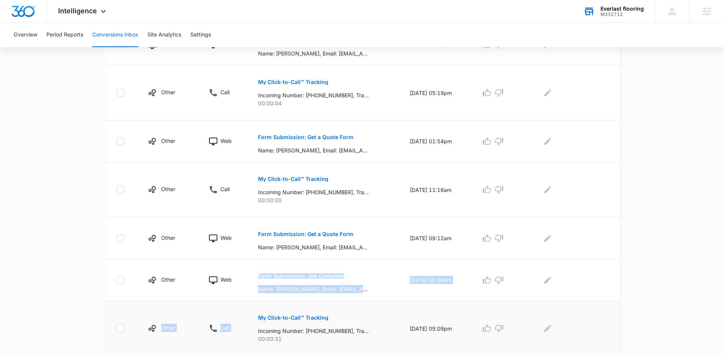
click at [382, 301] on tbody "Content Web Form Submission: Job Complete Name: Mercy Salice, Email: mtsalice66…" at bounding box center [362, 266] width 516 height 484
click at [380, 296] on td "Form Submission: Job Complete Name: charles lange, Email: xx4klc@aol.com, Phone…" at bounding box center [325, 280] width 152 height 42
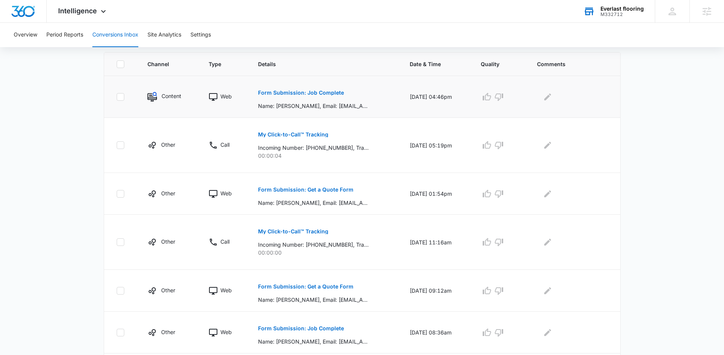
scroll to position [133, 0]
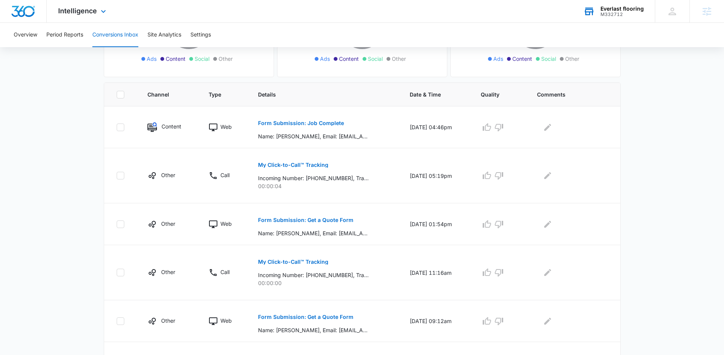
click at [236, 15] on div "Intelligence Apps Reputation Websites Forms CRM Email Social Shop Payments POS …" at bounding box center [362, 11] width 724 height 23
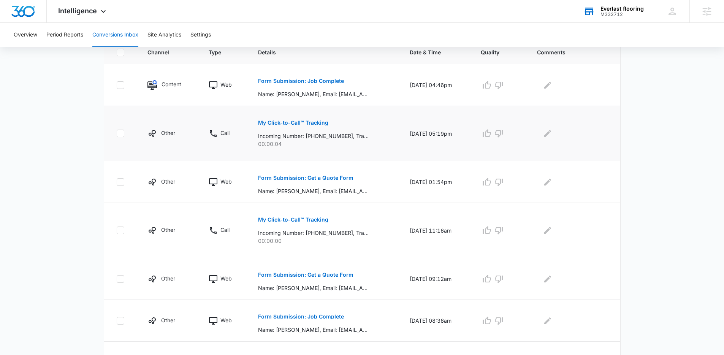
scroll to position [177, 0]
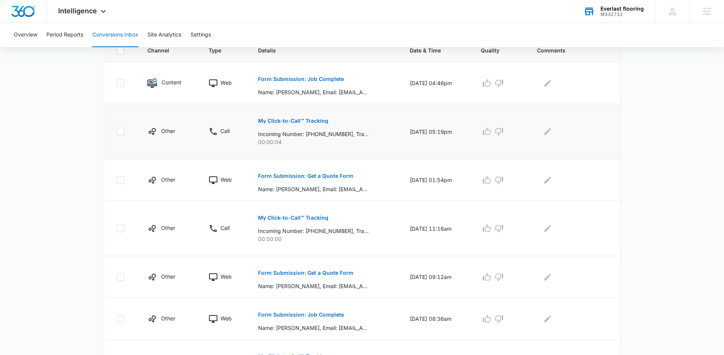
drag, startPoint x: 150, startPoint y: 132, endPoint x: 180, endPoint y: 137, distance: 30.8
click at [182, 137] on td "Other" at bounding box center [168, 131] width 61 height 55
drag, startPoint x: 180, startPoint y: 135, endPoint x: 159, endPoint y: 129, distance: 21.3
click at [159, 129] on div "Other" at bounding box center [168, 131] width 43 height 9
click at [160, 125] on td "Other" at bounding box center [168, 131] width 61 height 55
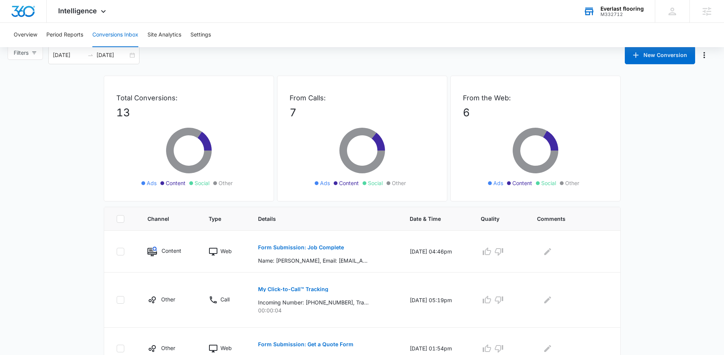
scroll to position [0, 0]
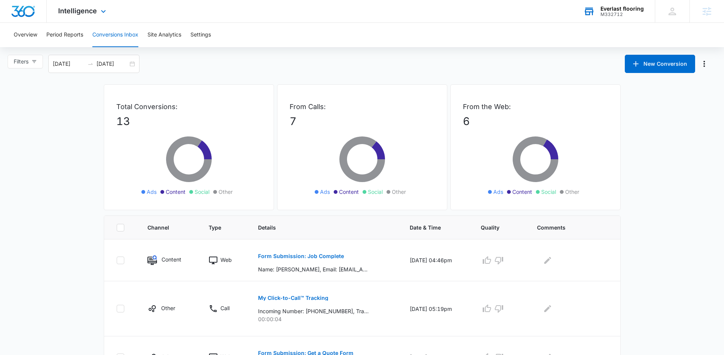
drag, startPoint x: 76, startPoint y: 11, endPoint x: 76, endPoint y: 28, distance: 17.1
click at [76, 11] on span "Intelligence" at bounding box center [77, 11] width 39 height 8
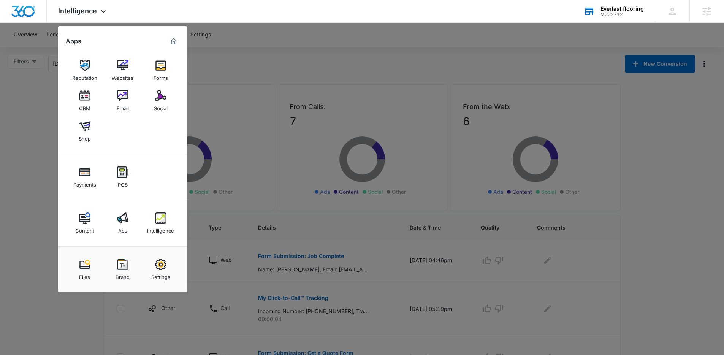
drag, startPoint x: 288, startPoint y: 79, endPoint x: 292, endPoint y: 80, distance: 4.2
click at [290, 79] on div at bounding box center [362, 177] width 724 height 355
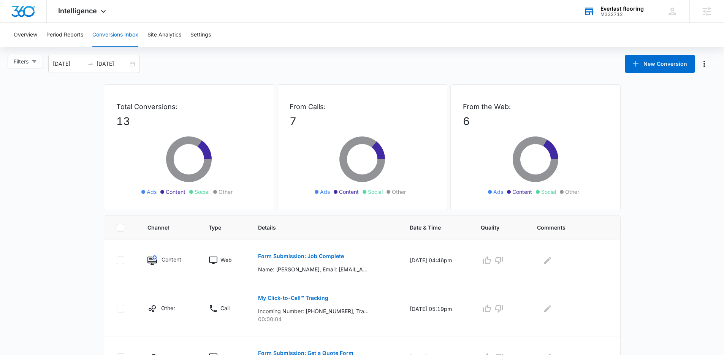
click at [118, 40] on button "Conversions Inbox" at bounding box center [115, 35] width 46 height 24
click at [280, 60] on div "Filters 08/10/2025 09/09/2025 New Conversion" at bounding box center [362, 64] width 724 height 18
click at [293, 39] on div "Overview Period Reports Conversions Inbox Site Analytics Settings" at bounding box center [362, 35] width 706 height 24
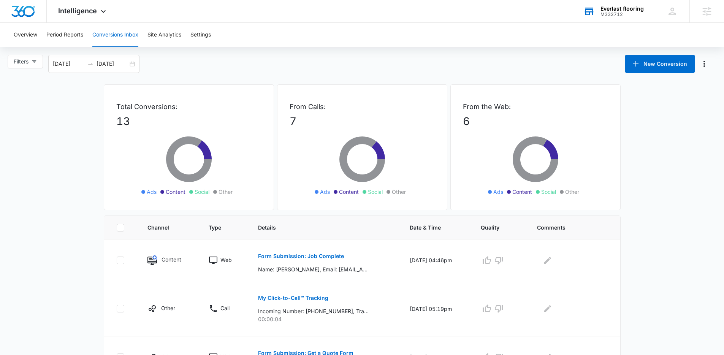
click at [354, 28] on div "Overview Period Reports Conversions Inbox Site Analytics Settings" at bounding box center [362, 35] width 706 height 24
click at [93, 9] on span "Intelligence" at bounding box center [77, 11] width 39 height 8
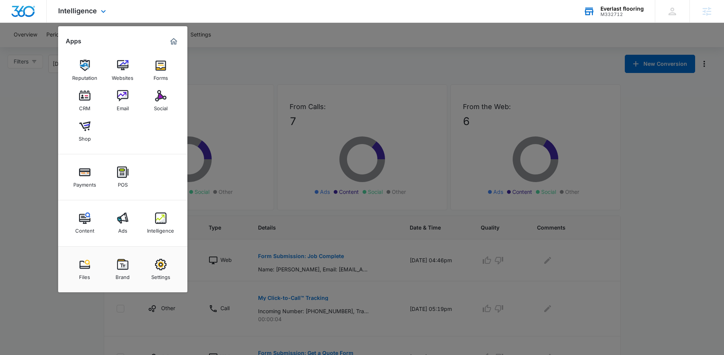
drag, startPoint x: 93, startPoint y: 9, endPoint x: 141, endPoint y: 11, distance: 47.5
click at [94, 9] on span "Intelligence" at bounding box center [77, 11] width 39 height 8
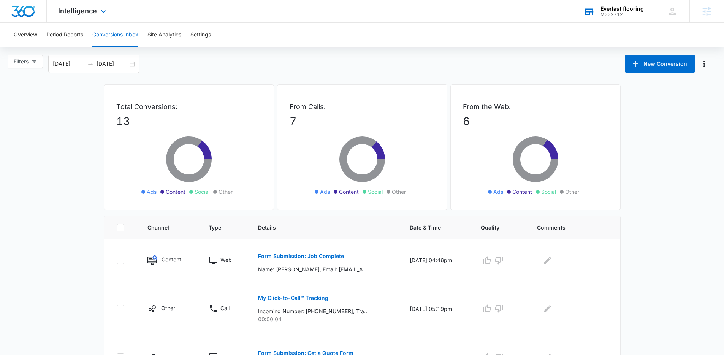
click at [429, 15] on div "Intelligence Apps Reputation Websites Forms CRM Email Social Shop Payments POS …" at bounding box center [362, 11] width 724 height 23
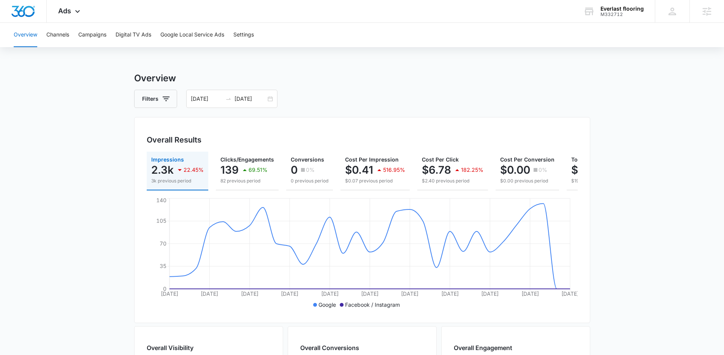
click at [302, 136] on div "Overall Results" at bounding box center [362, 139] width 431 height 11
click at [222, 110] on div "Overview Filters 08/09/2025 09/08/2025 Overall Results Impressions 2.3k 22.45% …" at bounding box center [362, 344] width 456 height 546
click at [269, 98] on div "08/09/2025 09/08/2025" at bounding box center [231, 99] width 91 height 18
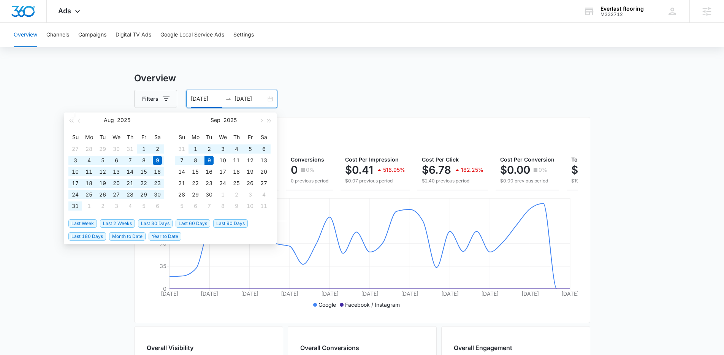
click at [187, 223] on span "Last 60 Days" at bounding box center [193, 223] width 35 height 8
type input "07/11/2025"
type input "09/09/2025"
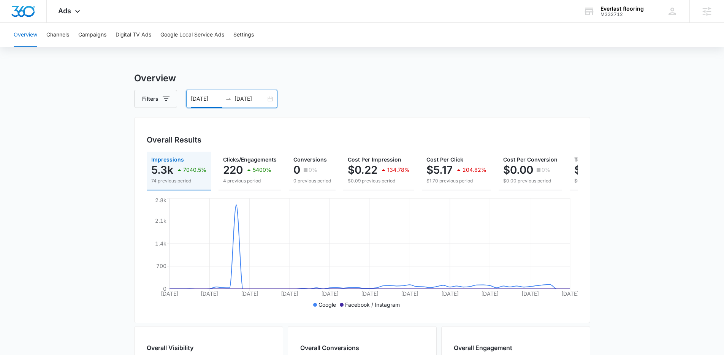
click at [270, 98] on div "07/11/2025 09/09/2025" at bounding box center [231, 99] width 91 height 18
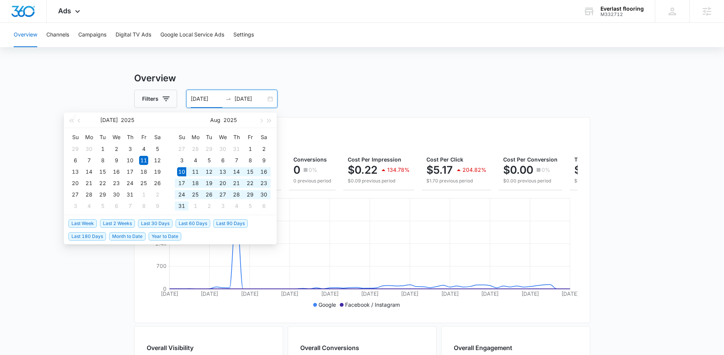
click at [154, 223] on span "Last 30 Days" at bounding box center [155, 223] width 35 height 8
type input "08/10/2025"
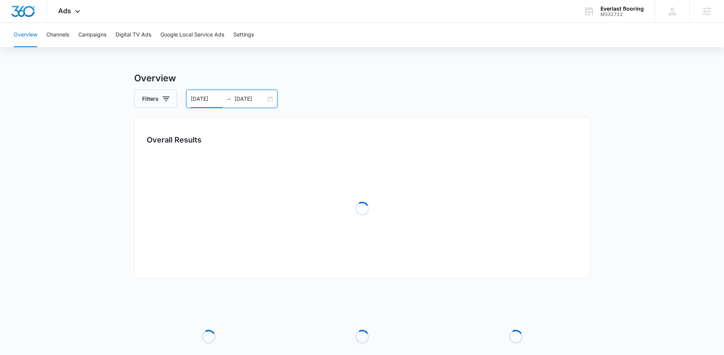
click at [407, 57] on div "Overview Channels Campaigns Digital TV Ads Google Local Service Ads Settings Ov…" at bounding box center [362, 222] width 724 height 398
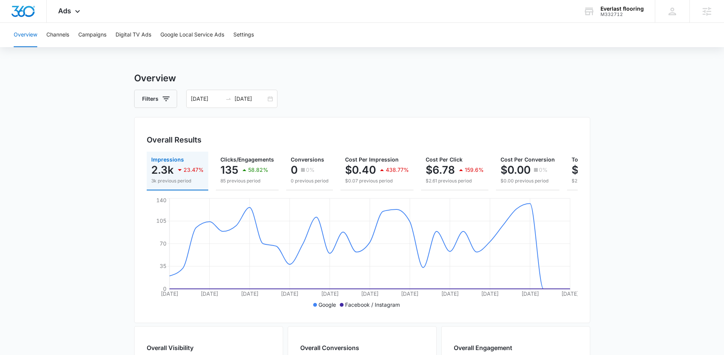
click at [229, 123] on div "Overall Results Impressions 2.3k 23.47% 3k previous period Clicks/Engagements 1…" at bounding box center [362, 220] width 456 height 206
click at [388, 96] on div "Filters 08/10/2025 09/09/2025" at bounding box center [362, 99] width 456 height 18
click at [352, 104] on div "Filters 08/10/2025 09/09/2025" at bounding box center [362, 99] width 456 height 18
click at [334, 116] on div "Overview Filters 08/10/2025 09/09/2025 Overall Results Impressions 2.3k 23.47% …" at bounding box center [362, 344] width 456 height 546
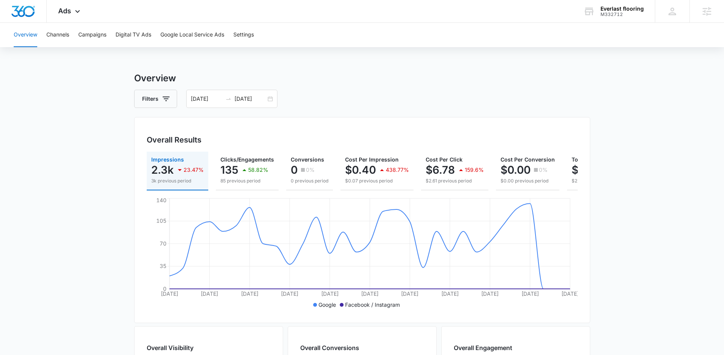
click at [334, 116] on div "Overview Filters 08/10/2025 09/09/2025 Overall Results Impressions 2.3k 23.47% …" at bounding box center [362, 344] width 456 height 546
click at [375, 120] on div "Overall Results Impressions 2.3k 23.47% 3k previous period Clicks/Engagements 1…" at bounding box center [362, 220] width 456 height 206
click at [361, 90] on div "Filters 08/10/2025 09/09/2025" at bounding box center [362, 99] width 456 height 18
click at [361, 92] on div "Filters 08/10/2025 09/09/2025" at bounding box center [362, 99] width 456 height 18
click at [362, 92] on div "Filters 08/10/2025 09/09/2025" at bounding box center [362, 99] width 456 height 18
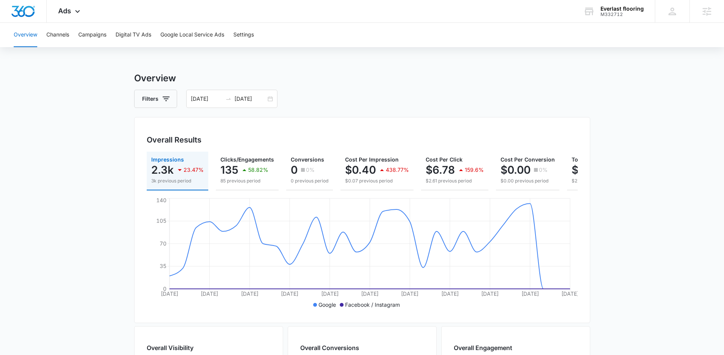
click at [362, 92] on div "Filters 08/10/2025 09/09/2025" at bounding box center [362, 99] width 456 height 18
click at [363, 93] on div "Filters 08/10/2025 09/09/2025" at bounding box center [362, 99] width 456 height 18
click at [366, 93] on div "Filters 08/10/2025 09/09/2025" at bounding box center [362, 99] width 456 height 18
click at [454, 85] on div "Overview Filters 08/10/2025 09/09/2025 Overall Results Impressions 2.3k 23.47% …" at bounding box center [362, 344] width 456 height 546
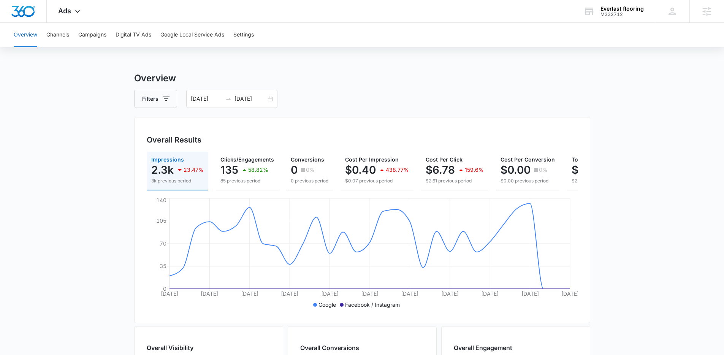
click at [400, 42] on div "Overview Channels Campaigns Digital TV Ads Google Local Service Ads Settings" at bounding box center [362, 35] width 706 height 24
click at [385, 77] on h3 "Overview" at bounding box center [362, 78] width 456 height 14
click at [453, 70] on div "Overview Channels Campaigns Digital TV Ads Google Local Service Ads Settings Ov…" at bounding box center [362, 320] width 724 height 594
click at [454, 69] on div "Overview Channels Campaigns Digital TV Ads Google Local Service Ads Settings Ov…" at bounding box center [362, 320] width 724 height 594
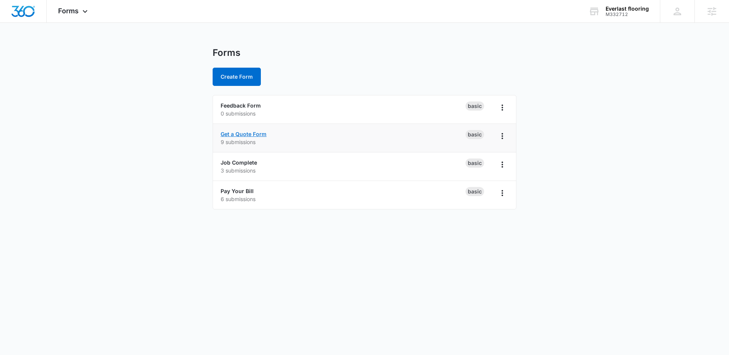
click at [254, 134] on link "Get a Quote Form" at bounding box center [244, 134] width 46 height 6
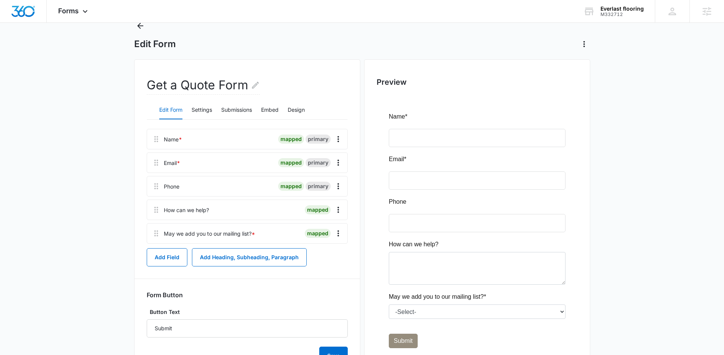
scroll to position [72, 0]
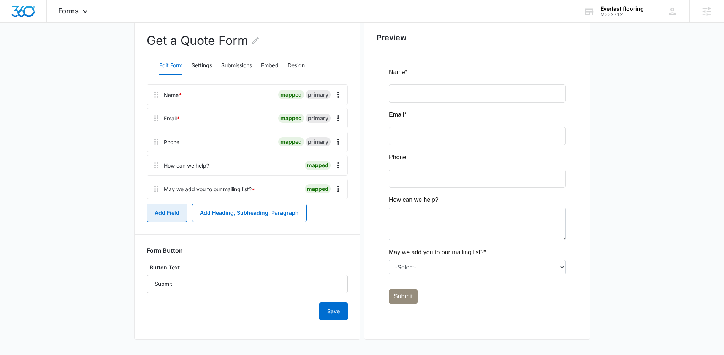
click at [167, 214] on button "Add Field" at bounding box center [167, 213] width 41 height 18
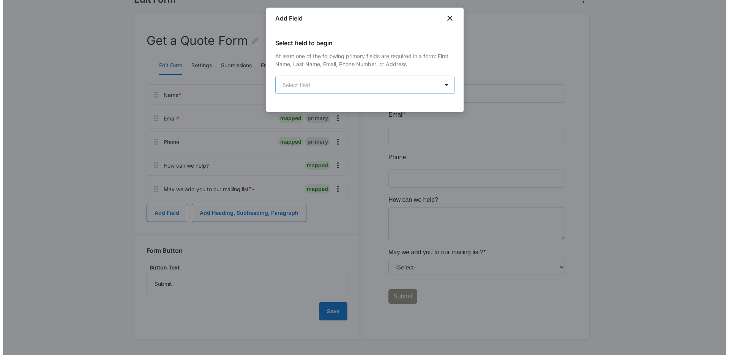
scroll to position [0, 0]
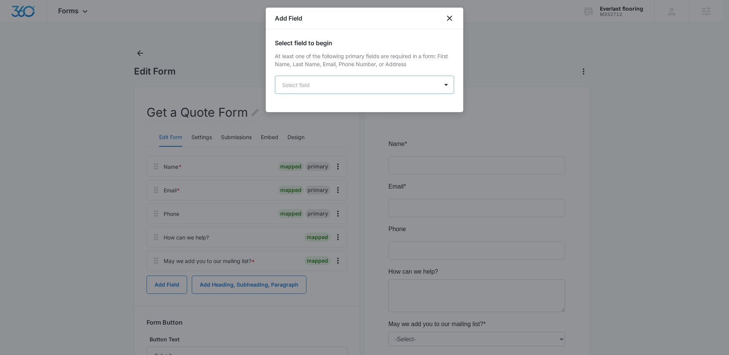
click at [324, 82] on body "Forms Apps Reputation Websites Forms CRM Email Social Shop Payments POS Content…" at bounding box center [364, 213] width 729 height 427
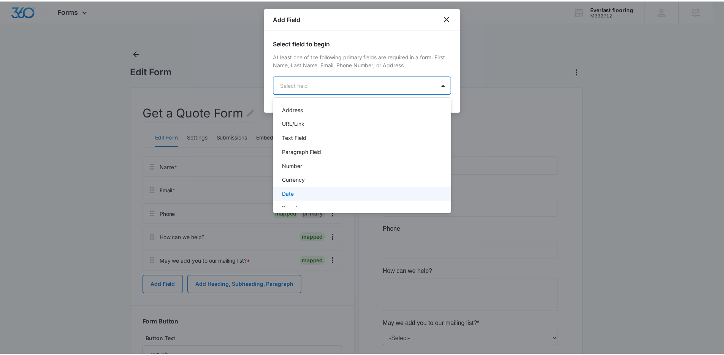
scroll to position [65, 0]
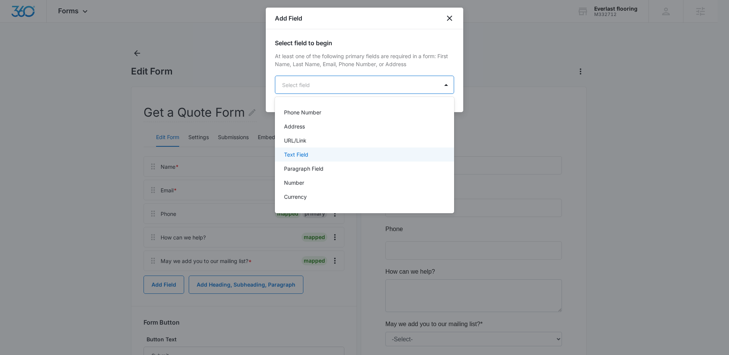
click at [324, 151] on div "Text Field" at bounding box center [364, 154] width 160 height 8
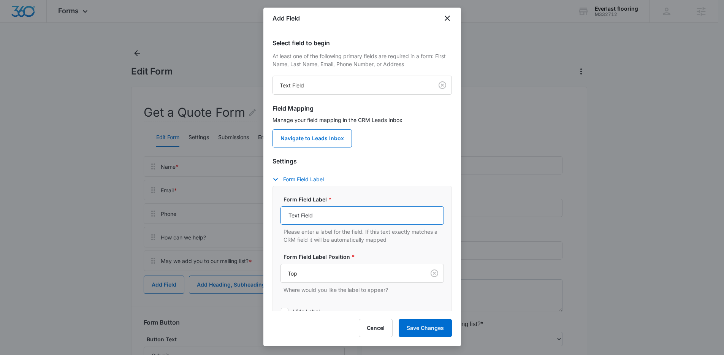
drag, startPoint x: 275, startPoint y: 209, endPoint x: 262, endPoint y: 208, distance: 13.8
click at [246, 208] on body "Forms Apps Reputation Websites Forms CRM Email Social Shop Payments POS Content…" at bounding box center [362, 213] width 724 height 427
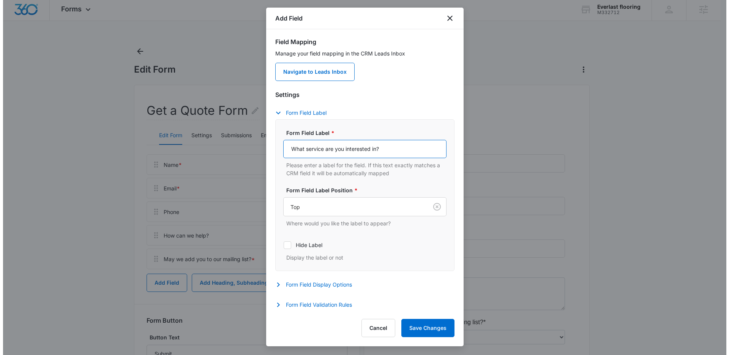
scroll to position [0, 0]
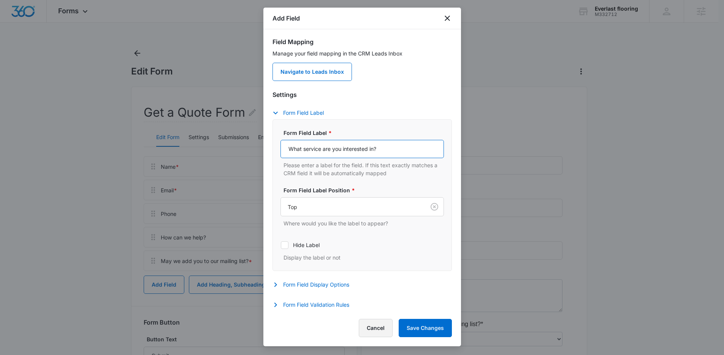
type input "What service are you interested in?"
click at [379, 323] on button "Cancel" at bounding box center [376, 328] width 34 height 18
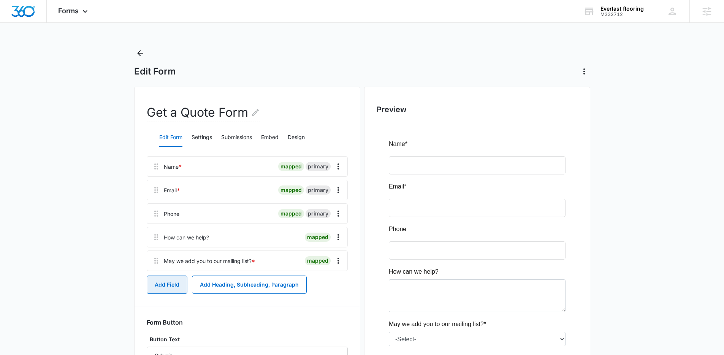
click at [171, 286] on button "Add Field" at bounding box center [167, 284] width 41 height 18
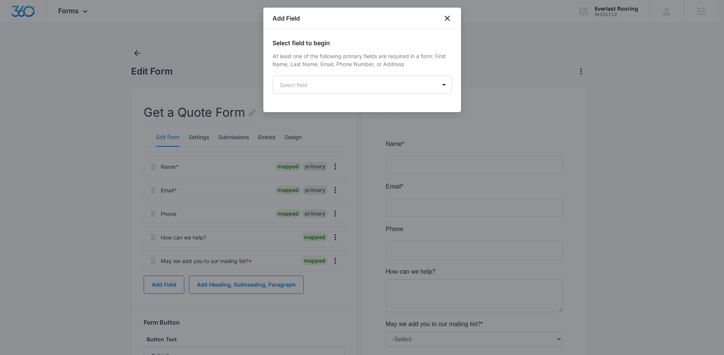
click at [345, 75] on div "Select field to begin At least one of the following primary fields are required…" at bounding box center [361, 65] width 179 height 55
click at [346, 78] on body "Forms Apps Reputation Websites Forms CRM Email Social Shop Payments POS Content…" at bounding box center [364, 213] width 729 height 427
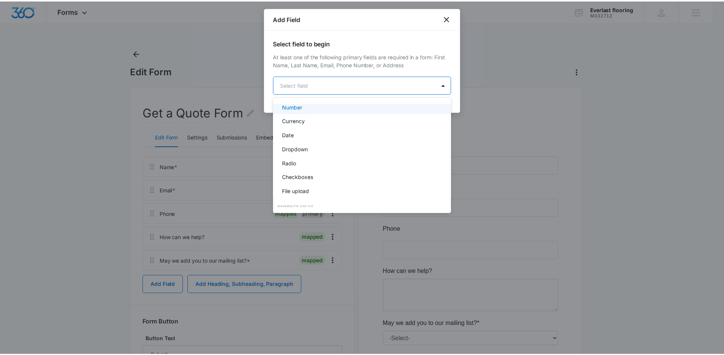
scroll to position [142, 0]
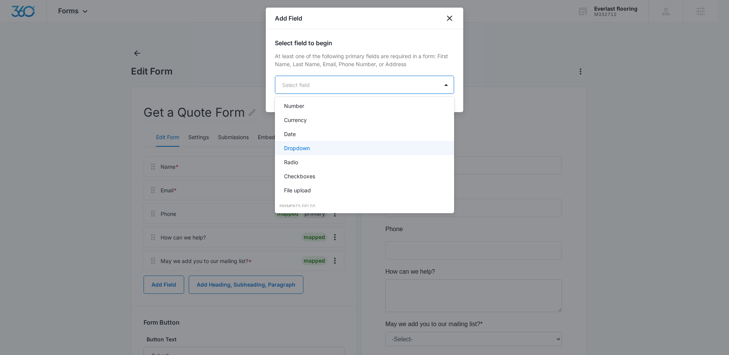
click at [316, 152] on div "Dropdown" at bounding box center [364, 148] width 179 height 14
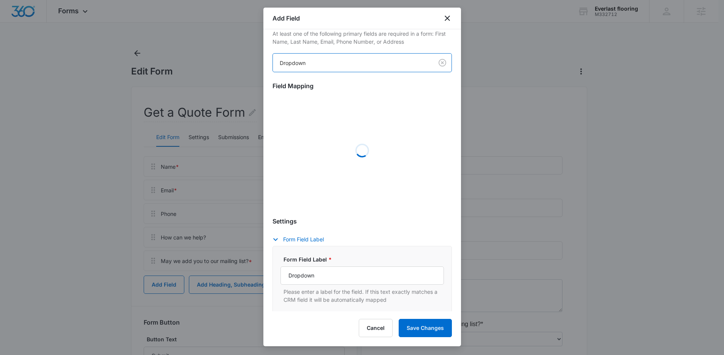
scroll to position [61, 0]
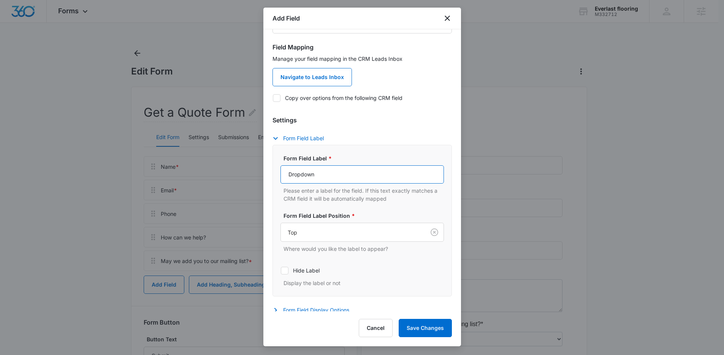
drag, startPoint x: 325, startPoint y: 174, endPoint x: 253, endPoint y: 172, distance: 72.6
click at [248, 172] on body "Forms Apps Reputation Websites Forms CRM Email Social Shop Payments POS Content…" at bounding box center [362, 213] width 724 height 427
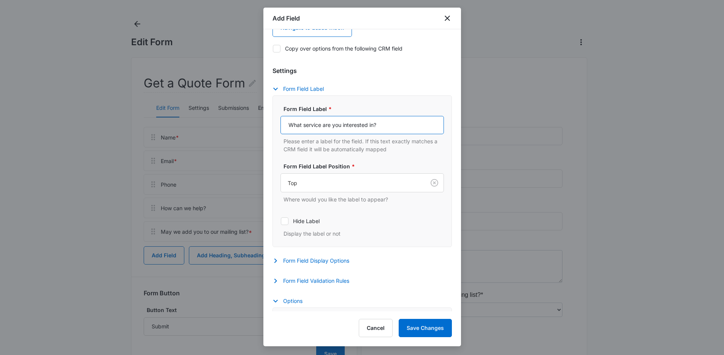
scroll to position [110, 0]
drag, startPoint x: 370, startPoint y: 125, endPoint x: 303, endPoint y: 127, distance: 66.9
click at [303, 127] on input "What service are you interested in?" at bounding box center [361, 126] width 163 height 18
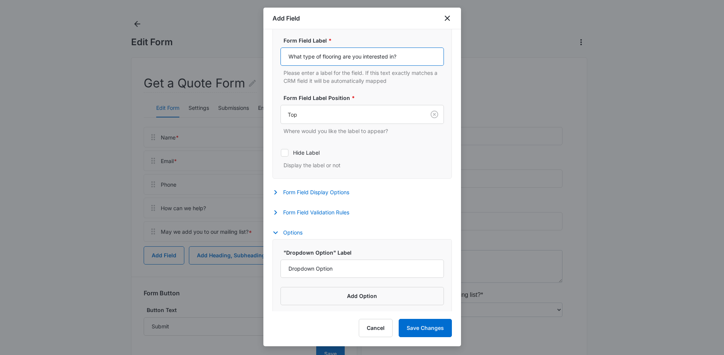
scroll to position [182, 0]
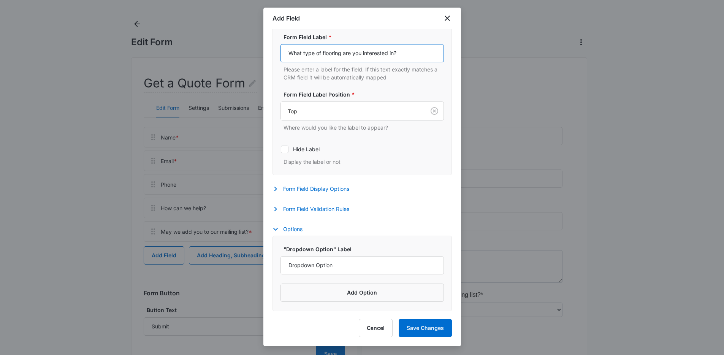
type input "What type of flooring are you interested in?"
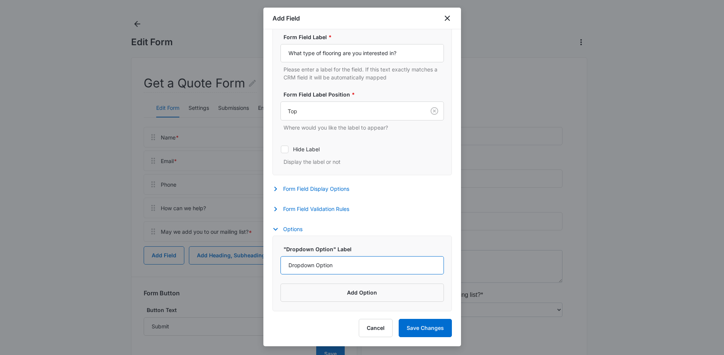
drag, startPoint x: 338, startPoint y: 266, endPoint x: 266, endPoint y: 264, distance: 72.2
click at [266, 264] on div "Select field to begin At least one of the following primary fields are required…" at bounding box center [362, 170] width 198 height 282
paste input "Luxury Vinyl Plank"
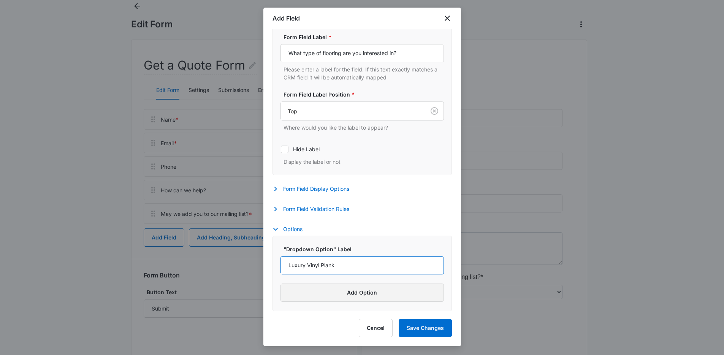
scroll to position [72, 0]
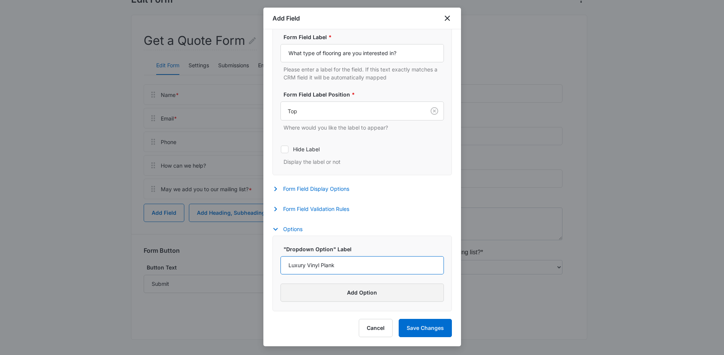
type input "Luxury Vinyl Plank"
click at [361, 293] on button "Add Option" at bounding box center [361, 292] width 163 height 18
click at [335, 301] on input "Label" at bounding box center [355, 303] width 150 height 18
paste input "Carpet"
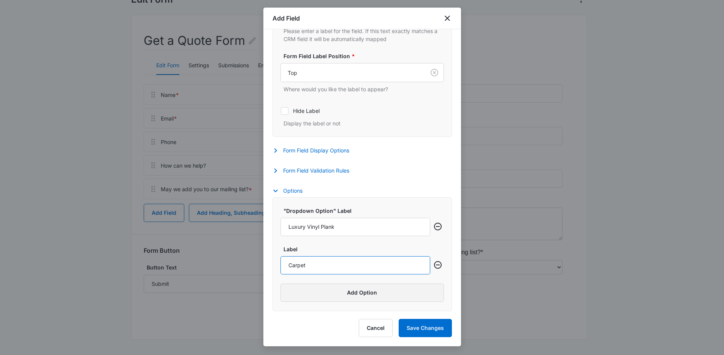
type input "Carpet"
click at [372, 290] on button "Add Option" at bounding box center [361, 292] width 163 height 18
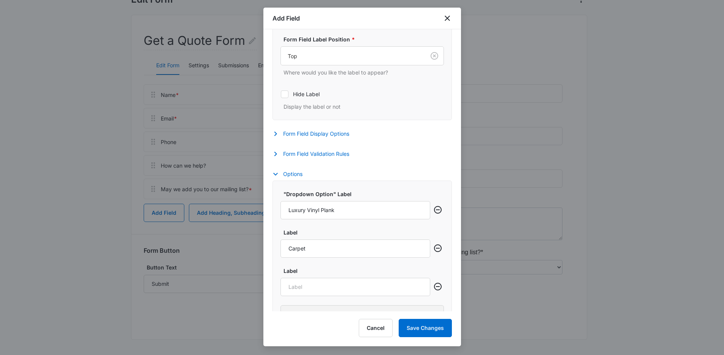
scroll to position [259, 0]
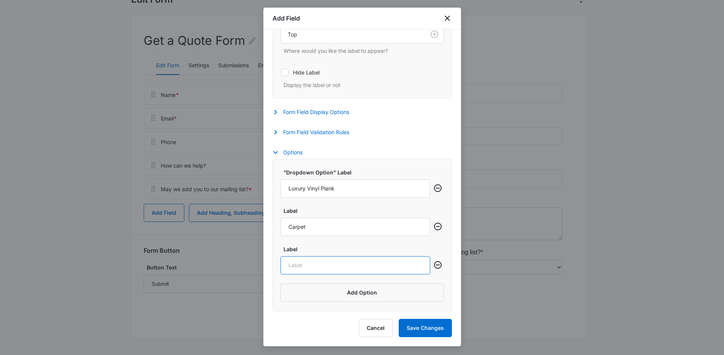
click at [351, 266] on input "Label" at bounding box center [355, 265] width 150 height 18
paste input "Laminate Flooring"
type input "Laminate Flooring"
click at [362, 286] on button "Add Option" at bounding box center [361, 292] width 163 height 18
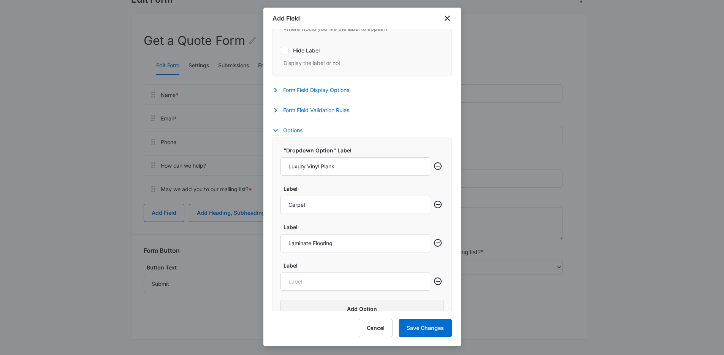
scroll to position [297, 0]
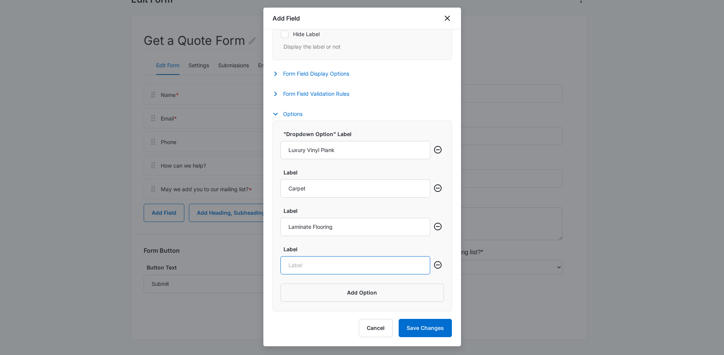
click at [326, 264] on input "Label" at bounding box center [355, 265] width 150 height 18
paste input "Hardwood Flooring"
type input "Hardwood Flooring"
click at [382, 288] on button "Add Option" at bounding box center [361, 292] width 163 height 18
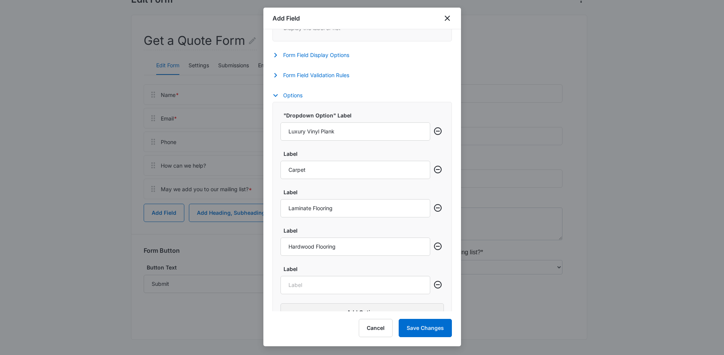
scroll to position [336, 0]
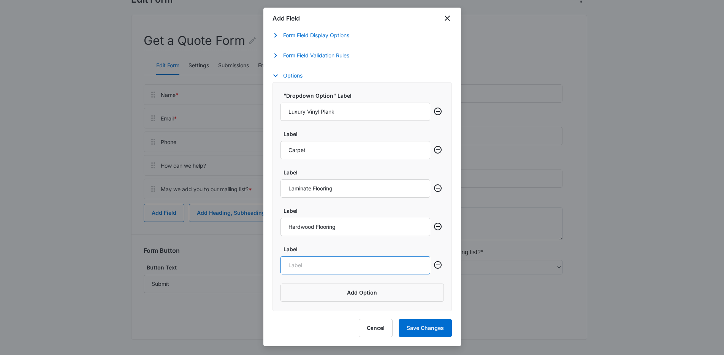
click at [366, 263] on input "Label" at bounding box center [355, 265] width 150 height 18
paste input "Tile Flooring"
type input "Tile Flooring"
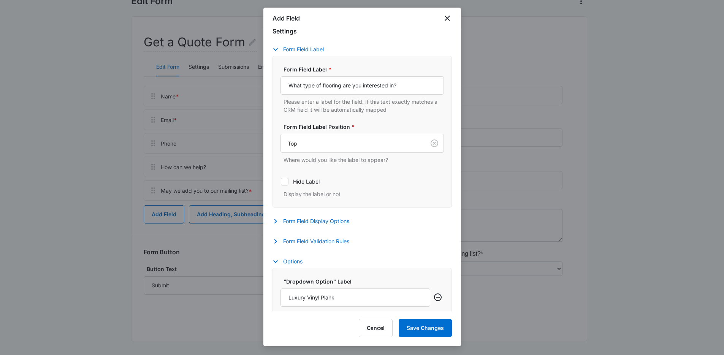
scroll to position [156, 0]
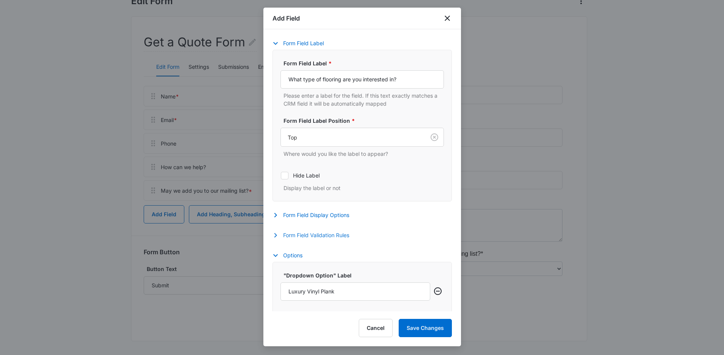
click at [336, 234] on button "Form Field Validation Rules" at bounding box center [314, 235] width 84 height 9
click at [302, 263] on label "Required" at bounding box center [361, 260] width 163 height 8
click at [281, 260] on input "Required" at bounding box center [280, 259] width 0 height 0
checkbox input "true"
click at [419, 332] on button "Save Changes" at bounding box center [425, 328] width 53 height 18
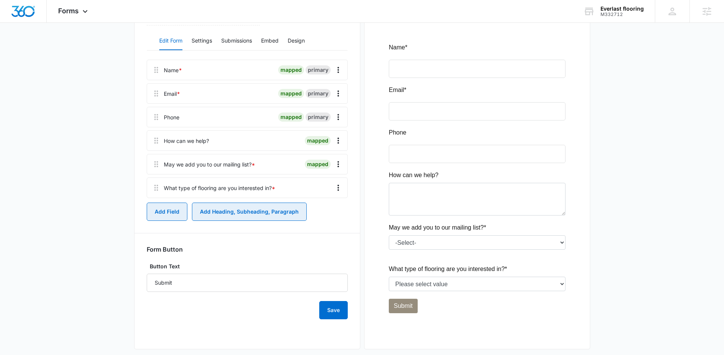
scroll to position [92, 0]
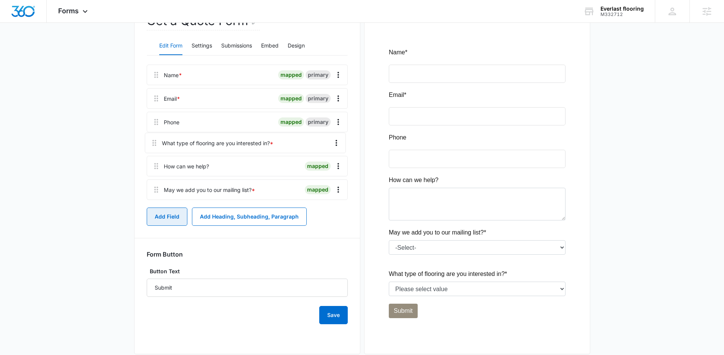
drag, startPoint x: 154, startPoint y: 195, endPoint x: 152, endPoint y: 140, distance: 54.7
click at [152, 140] on div "Name * mapped primary Email * mapped primary Phone mapped primary How can we he…" at bounding box center [247, 134] width 201 height 138
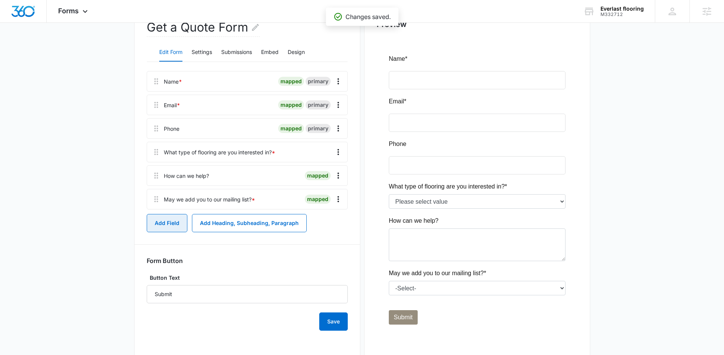
scroll to position [85, 0]
click at [332, 320] on button "Save" at bounding box center [333, 322] width 28 height 18
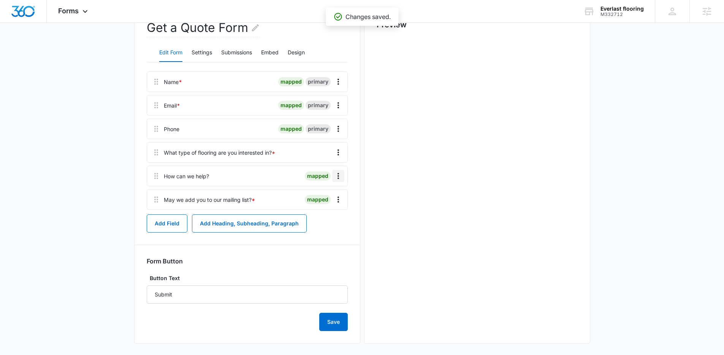
scroll to position [0, 0]
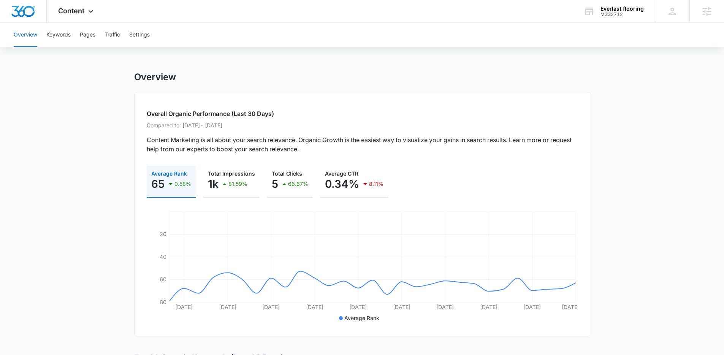
click at [71, 36] on div "Overview Keywords Pages Traffic Settings" at bounding box center [362, 35] width 706 height 24
click at [65, 40] on button "Keywords" at bounding box center [58, 35] width 24 height 24
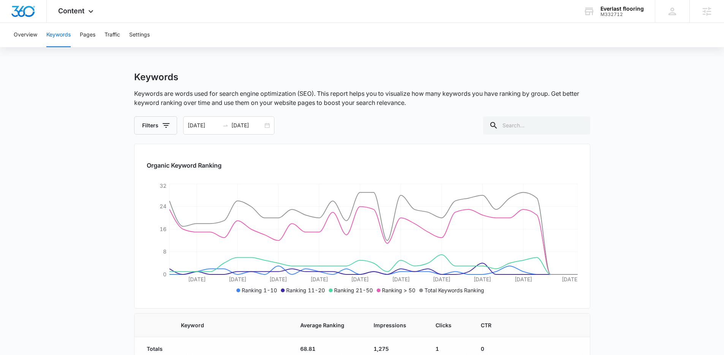
scroll to position [160, 0]
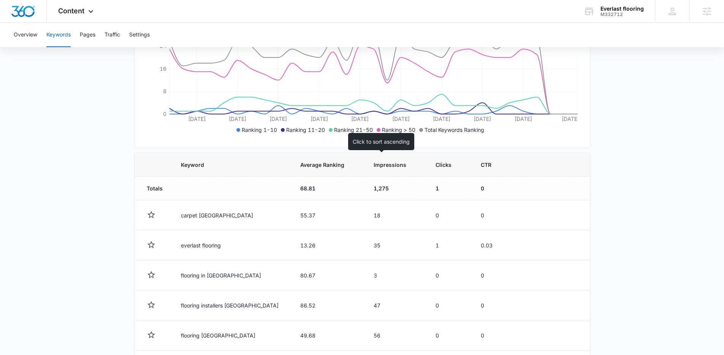
click at [371, 160] on th "Impressions" at bounding box center [395, 165] width 62 height 24
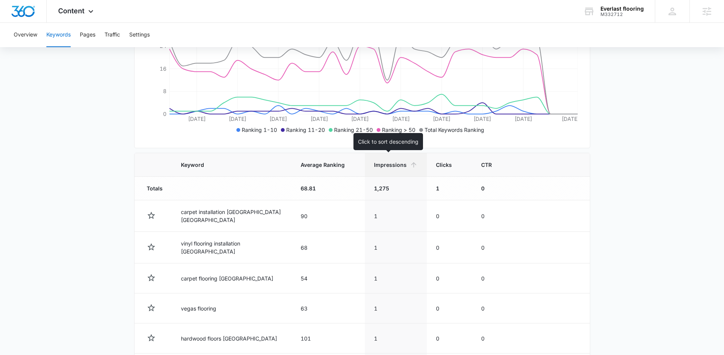
click at [391, 168] on span "Impressions" at bounding box center [390, 165] width 33 height 8
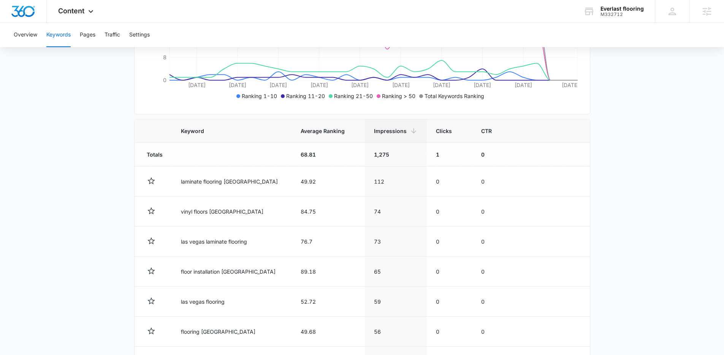
scroll to position [179, 0]
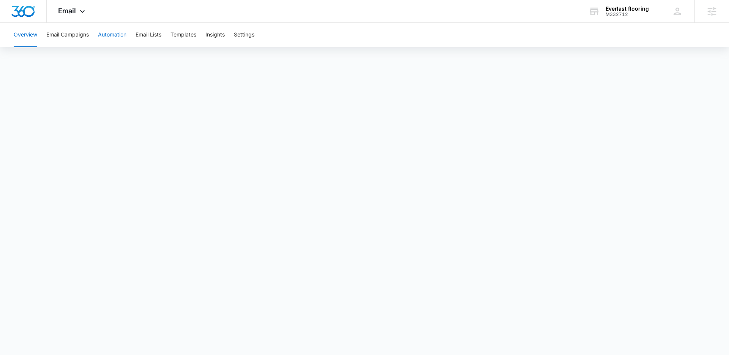
click at [127, 35] on button "Automation" at bounding box center [112, 35] width 28 height 24
click at [81, 35] on button "Email Campaigns" at bounding box center [67, 35] width 43 height 24
click at [160, 31] on button "Email Lists" at bounding box center [149, 35] width 26 height 24
click at [188, 35] on button "Templates" at bounding box center [184, 35] width 26 height 24
click at [107, 36] on button "Automation" at bounding box center [112, 35] width 28 height 24
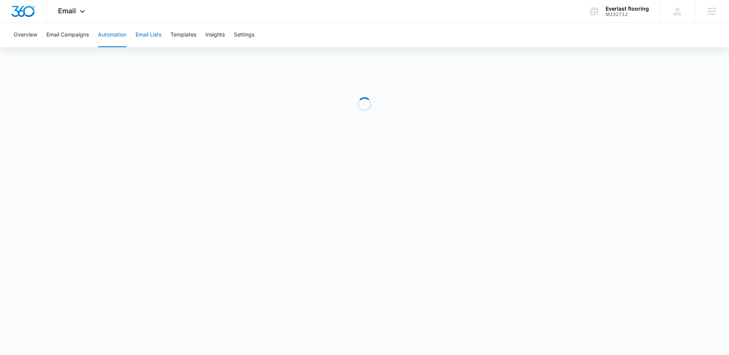
click at [149, 35] on button "Email Lists" at bounding box center [149, 35] width 26 height 24
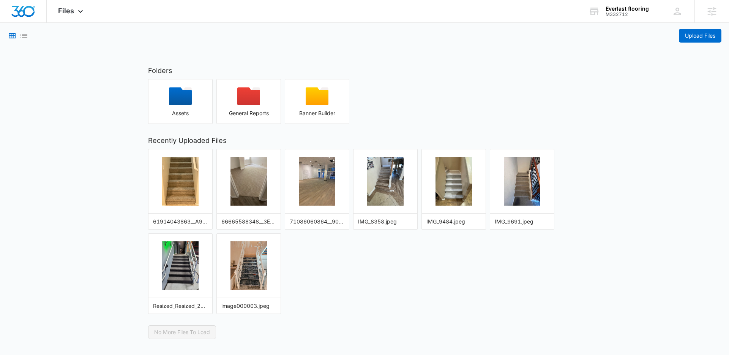
click at [605, 179] on main "Upload Files Folders Assets General Reports Banner Builder Recently Uploaded Fi…" at bounding box center [364, 181] width 729 height 316
click at [413, 267] on div "61914043863__A9743573-51D5-454D-8FE8-AAC26E467246.jpeg 66665588348__3E893D90-46…" at bounding box center [364, 231] width 433 height 165
click at [415, 267] on div "61914043863__A9743573-51D5-454D-8FE8-AAC26E467246.jpeg 66665588348__3E893D90-46…" at bounding box center [364, 231] width 433 height 165
click at [269, 128] on div "Folders Assets General Reports Banner Builder Recently Uploaded Files 619140438…" at bounding box center [365, 202] width 448 height 274
drag, startPoint x: 227, startPoint y: 139, endPoint x: 141, endPoint y: 140, distance: 86.6
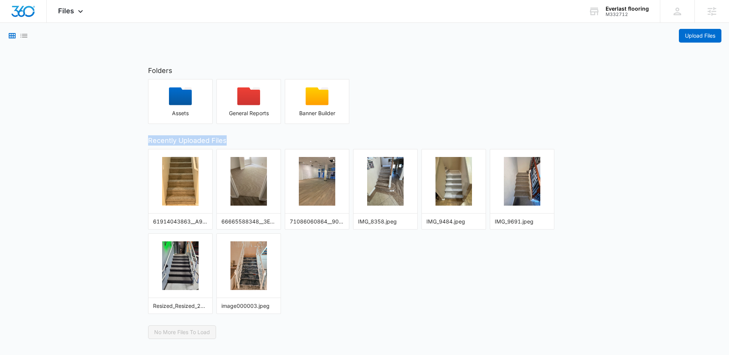
click at [141, 140] on div "Folders Assets General Reports Banner Builder Recently Uploaded Files 619140438…" at bounding box center [365, 202] width 448 height 274
click at [397, 131] on div "Folders Assets General Reports Banner Builder Recently Uploaded Files 619140438…" at bounding box center [365, 202] width 448 height 274
click at [328, 176] on img "button" at bounding box center [317, 181] width 36 height 49
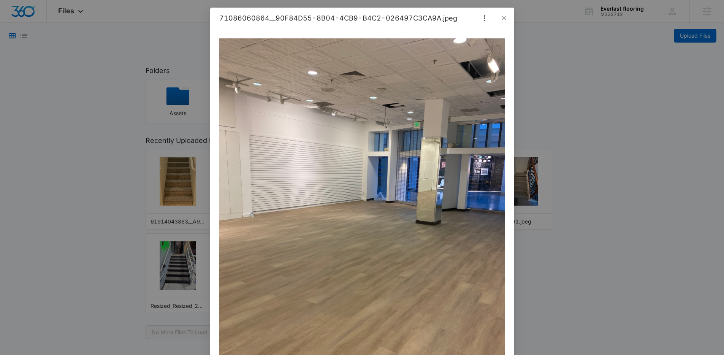
click at [549, 98] on div "71086060864__90F84D55-8B04-4CB9-B4C2-026497C3CA9A.jpeg" at bounding box center [362, 177] width 724 height 355
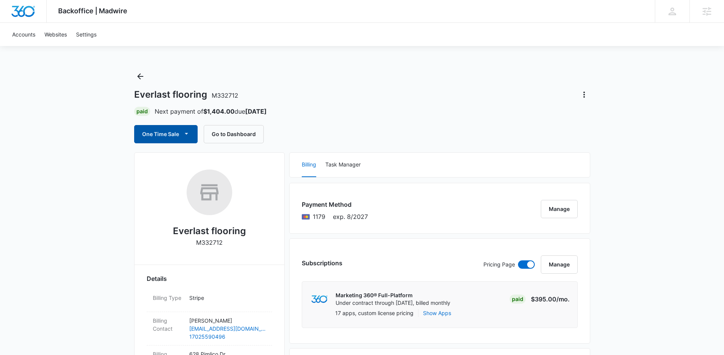
click at [174, 134] on button "One Time Sale" at bounding box center [165, 134] width 63 height 18
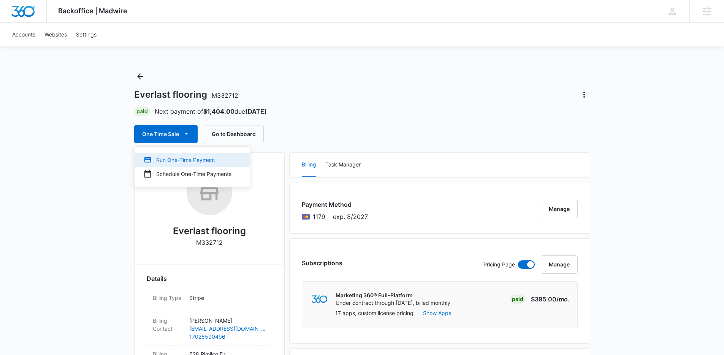
click at [179, 159] on div "Run One-Time Payment" at bounding box center [188, 160] width 88 height 8
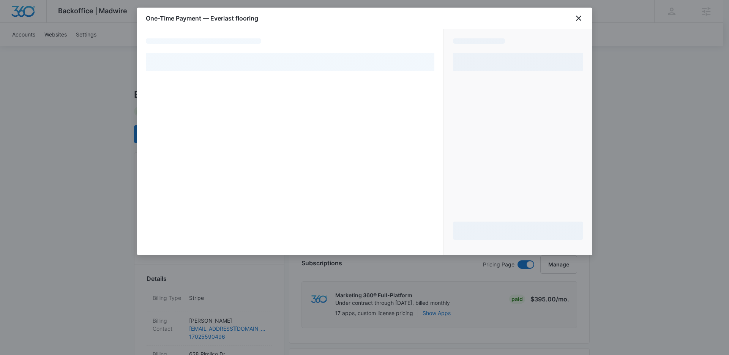
select select "pm_1Rehc1A4n8RTgNjUpqOTgITu"
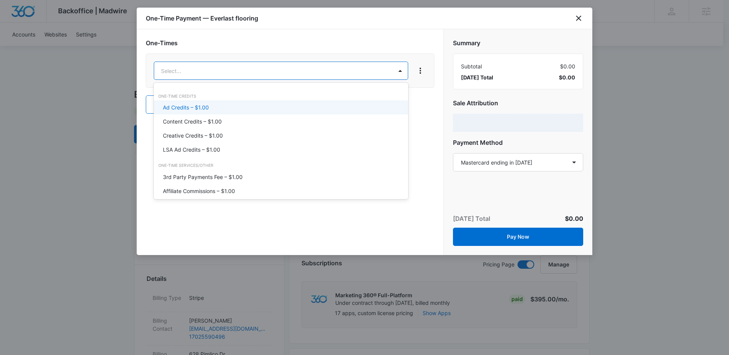
drag, startPoint x: 226, startPoint y: 105, endPoint x: 245, endPoint y: 103, distance: 18.7
click at [226, 105] on div "Ad Credits – $1.00" at bounding box center [280, 107] width 235 height 8
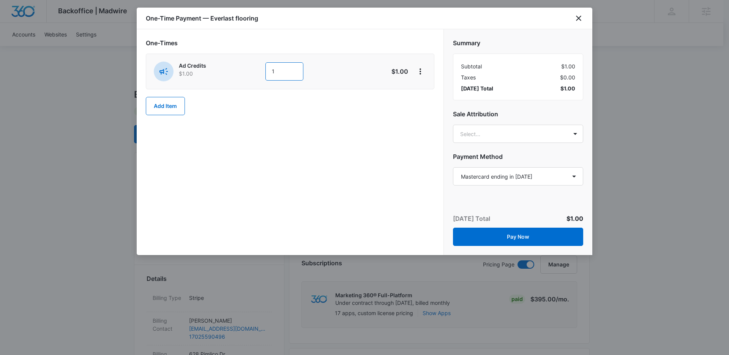
drag, startPoint x: 295, startPoint y: 71, endPoint x: 262, endPoint y: 72, distance: 33.1
click at [262, 72] on div "Ad Credits $1.00 1" at bounding box center [263, 72] width 219 height 20
type input "200"
click at [443, 105] on div "One-Times Ad Credits $1.00 200 $200.00 Add Item" at bounding box center [290, 142] width 307 height 226
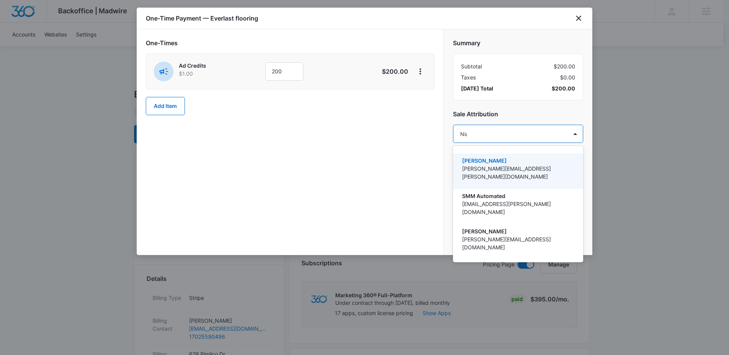
type input "Niall"
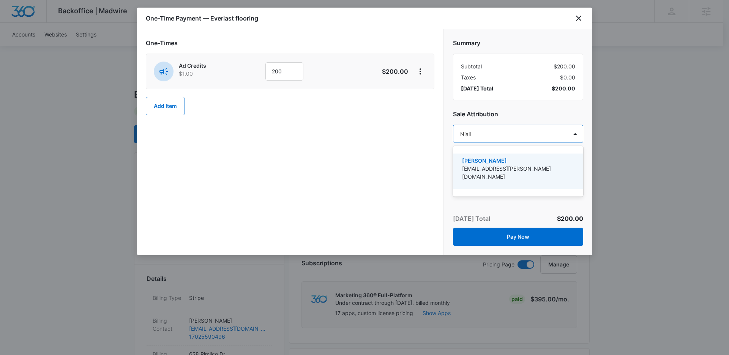
click at [543, 168] on p "[EMAIL_ADDRESS][PERSON_NAME][DOMAIN_NAME]" at bounding box center [517, 173] width 111 height 16
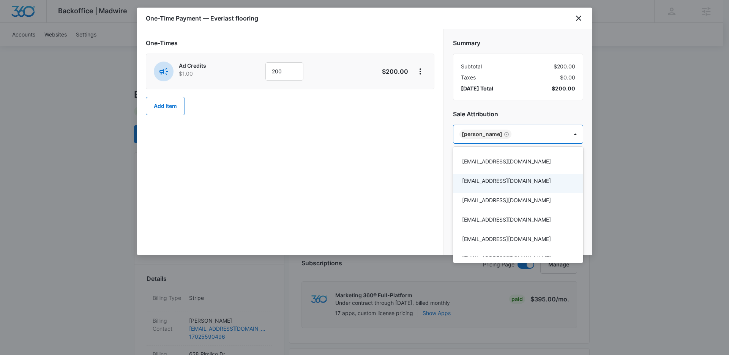
click at [424, 173] on div at bounding box center [364, 177] width 729 height 355
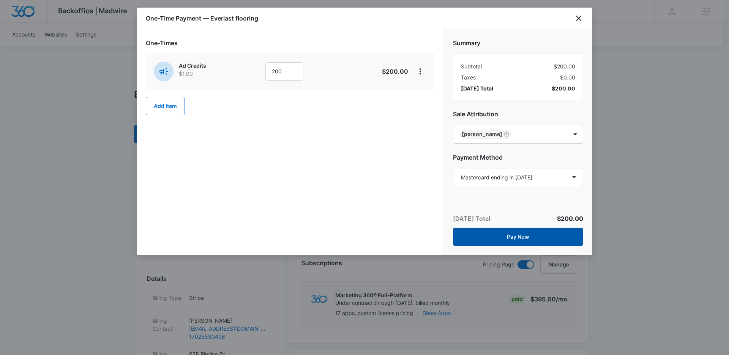
click at [510, 229] on button "Pay Now" at bounding box center [518, 237] width 130 height 18
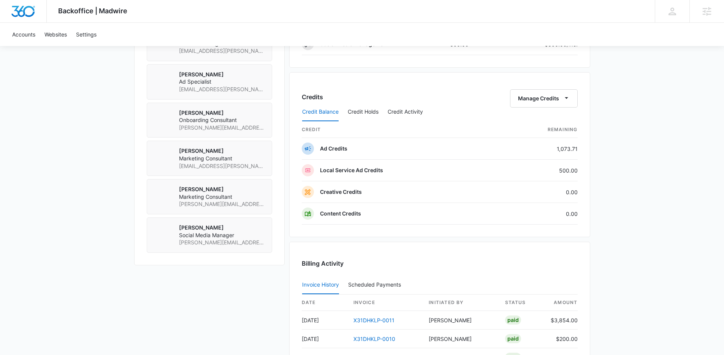
scroll to position [607, 0]
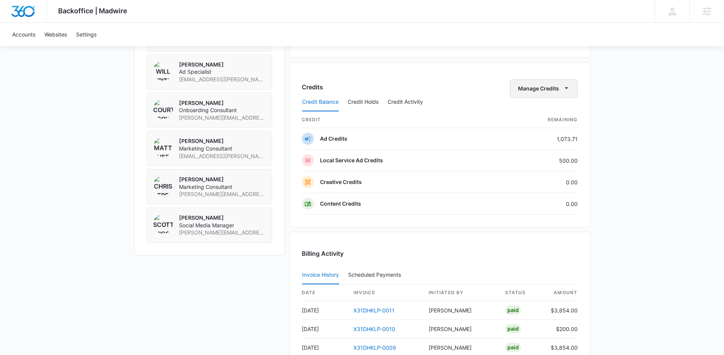
click at [563, 92] on span "button" at bounding box center [566, 88] width 9 height 9
click at [533, 115] on div "Transfer Credits" at bounding box center [539, 112] width 40 height 5
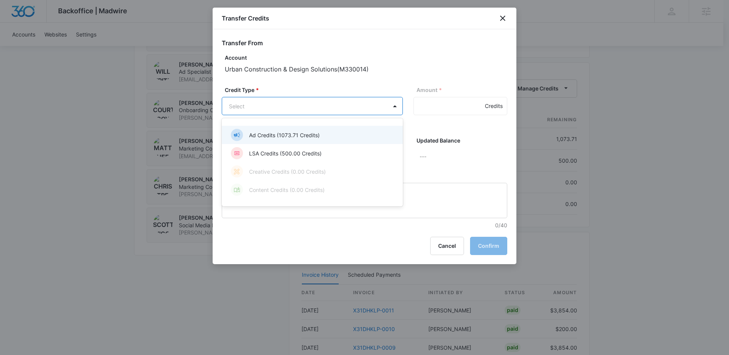
click at [301, 136] on p "Ad Credits (1073.71 Credits)" at bounding box center [284, 135] width 71 height 8
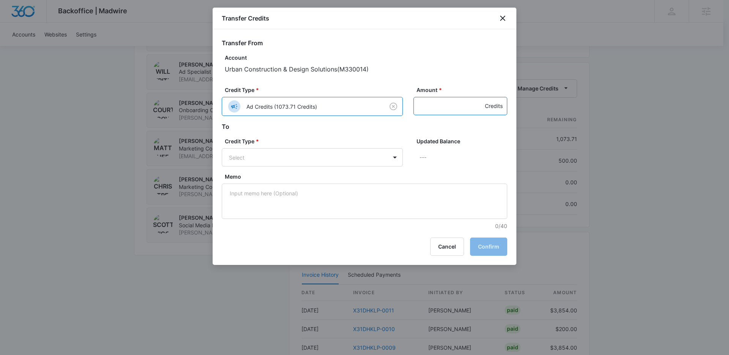
click at [434, 108] on input "Amount *" at bounding box center [461, 106] width 94 height 18
type input "200"
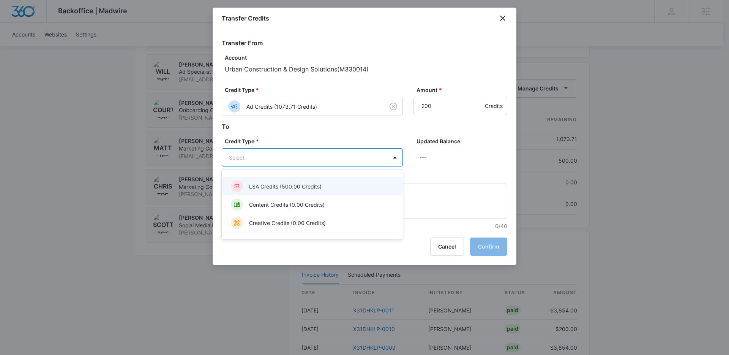
click at [285, 184] on p "LSA Credits (500.00 Credits)" at bounding box center [285, 186] width 73 height 8
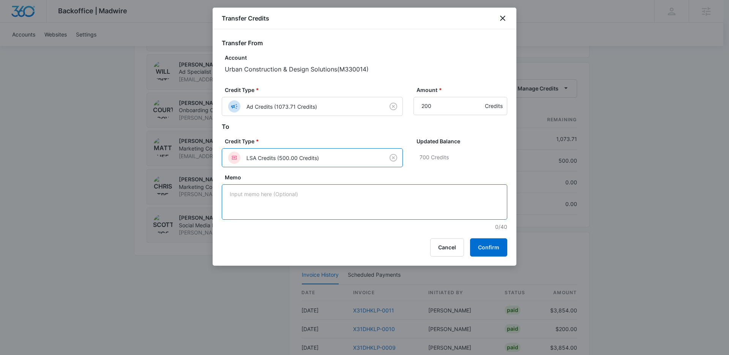
click at [332, 192] on textarea "Memo" at bounding box center [365, 201] width 286 height 35
click at [448, 174] on label "Memo" at bounding box center [368, 177] width 286 height 8
click at [448, 184] on textarea "Memo" at bounding box center [365, 201] width 286 height 35
click at [481, 249] on button "Confirm" at bounding box center [488, 247] width 37 height 18
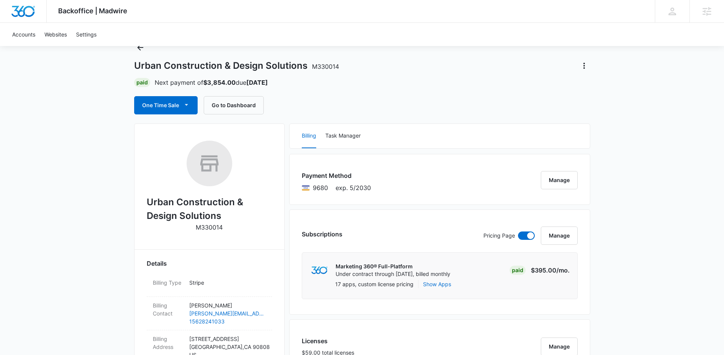
scroll to position [0, 0]
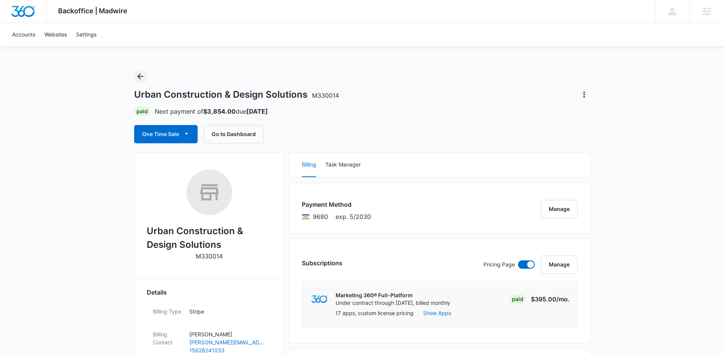
click at [137, 74] on icon "Back" at bounding box center [140, 76] width 9 height 9
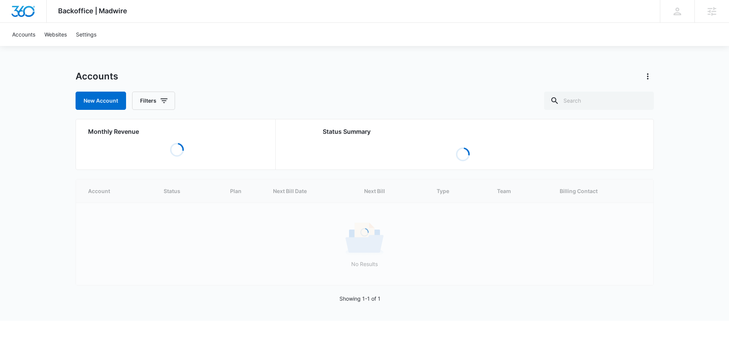
click at [176, 68] on div "Backoffice | Madwire Apps Settings NF Niall Fowler niall.fowler@madwire.com My …" at bounding box center [364, 160] width 729 height 321
drag, startPoint x: 394, startPoint y: 72, endPoint x: 394, endPoint y: 68, distance: 3.9
click at [395, 69] on div "Backoffice | Madwire Apps Settings NF Niall Fowler niall.fowler@madwire.com My …" at bounding box center [364, 160] width 729 height 321
